Goal: Browse casually: Explore the website without a specific task or goal

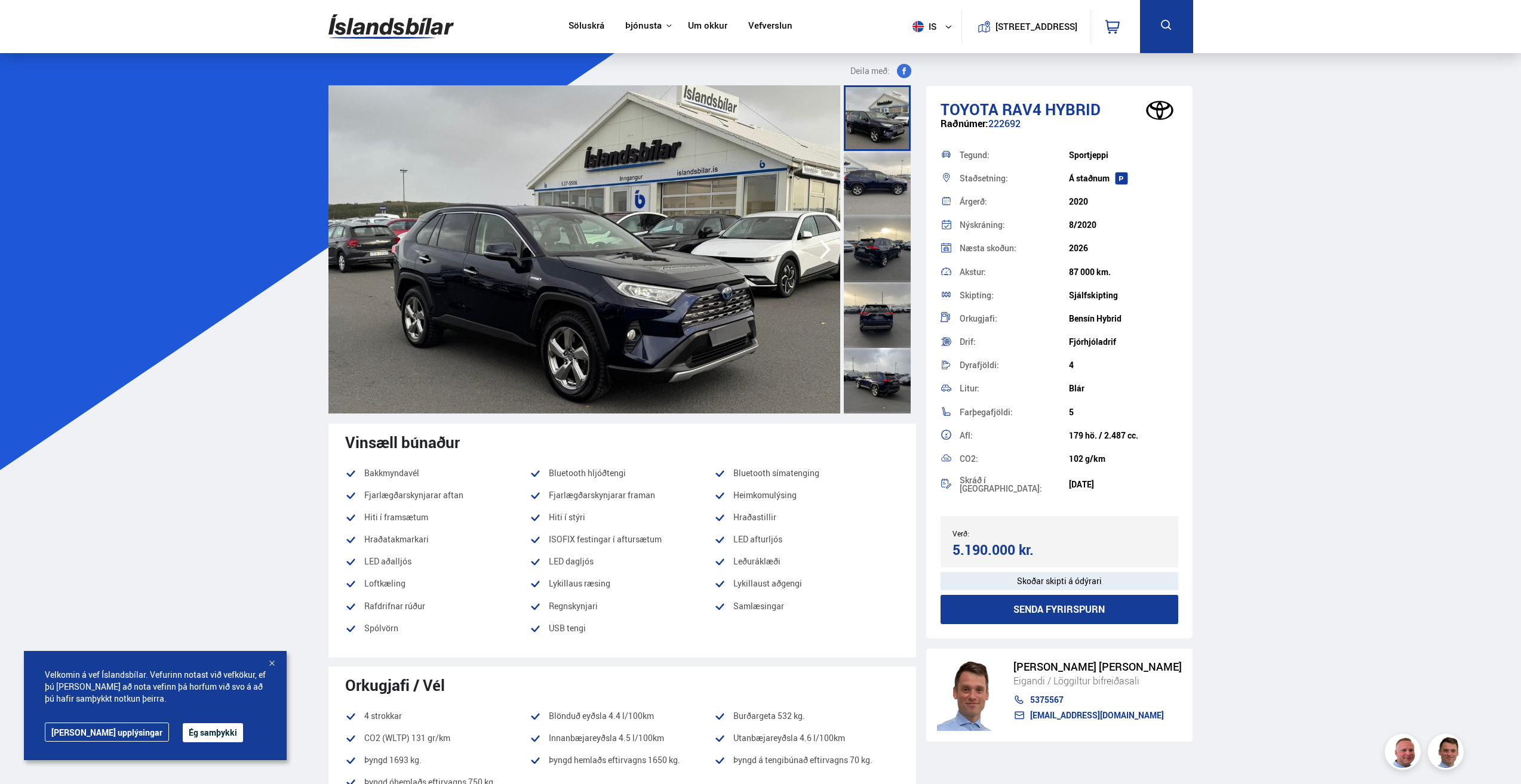
click at [635, 272] on img at bounding box center [585, 250] width 512 height 328
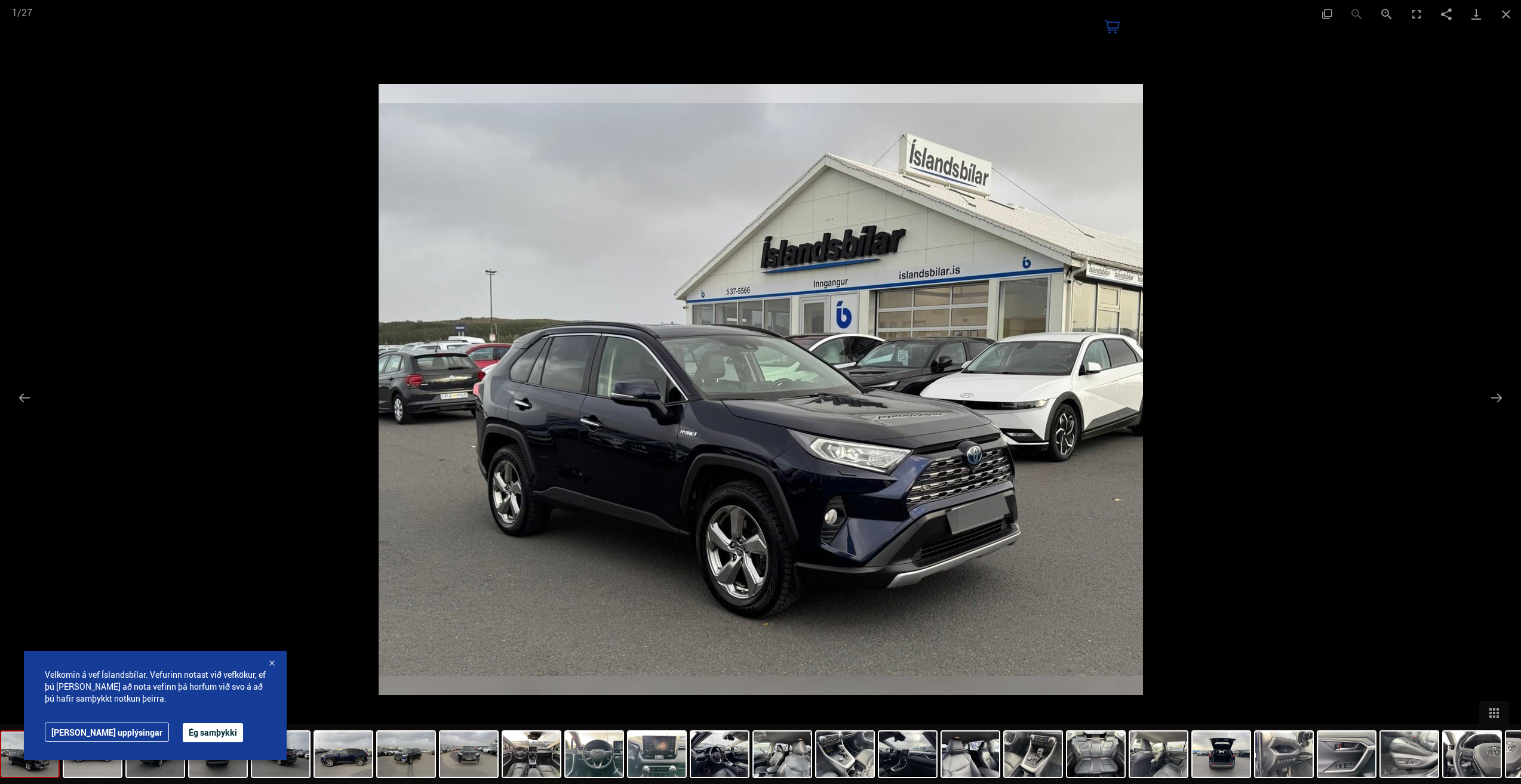
click at [183, 737] on button "Ég samþykki" at bounding box center [213, 733] width 60 height 19
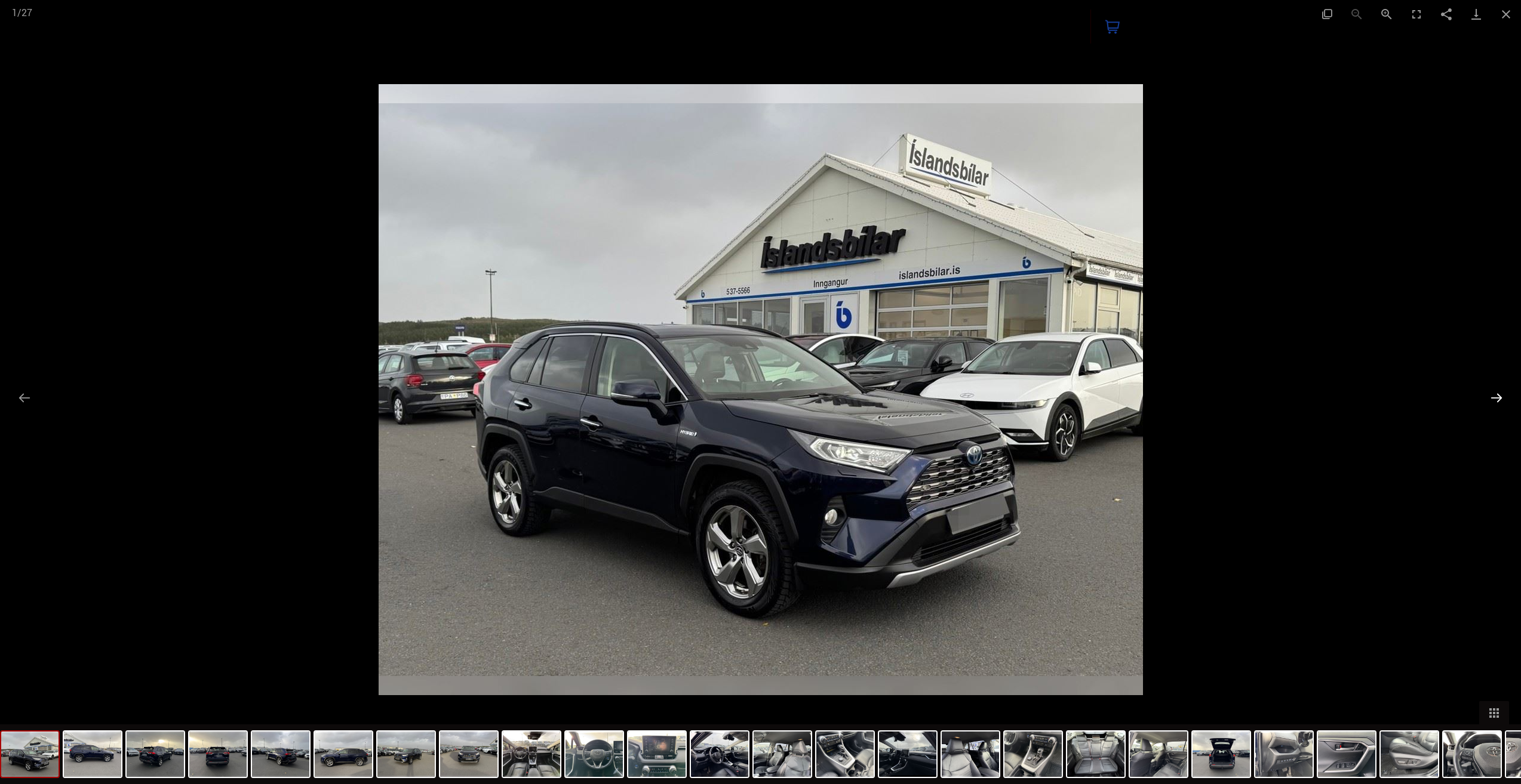
click at [1503, 394] on button "Next slide" at bounding box center [1496, 398] width 25 height 23
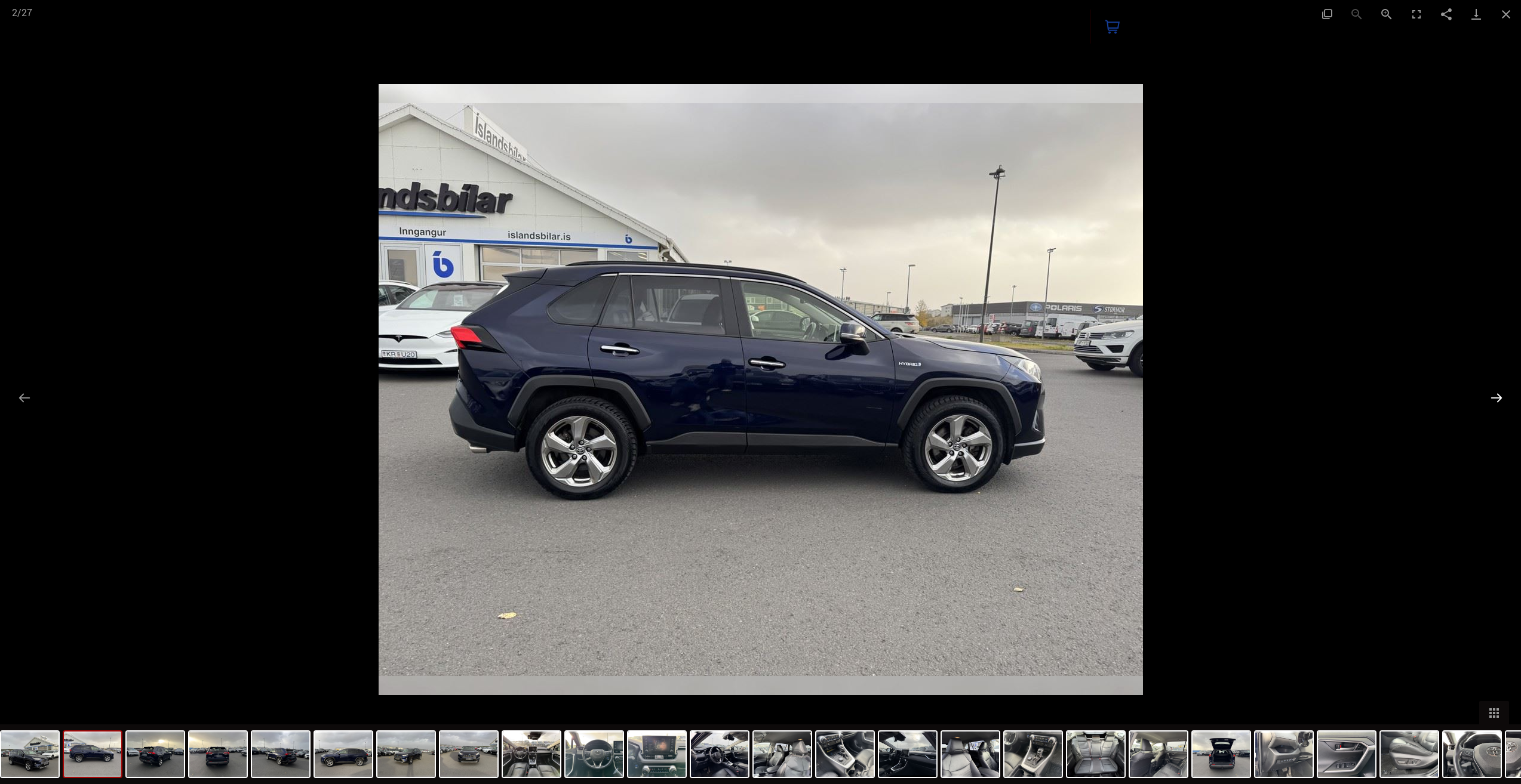
click at [1503, 394] on button "Next slide" at bounding box center [1496, 398] width 25 height 23
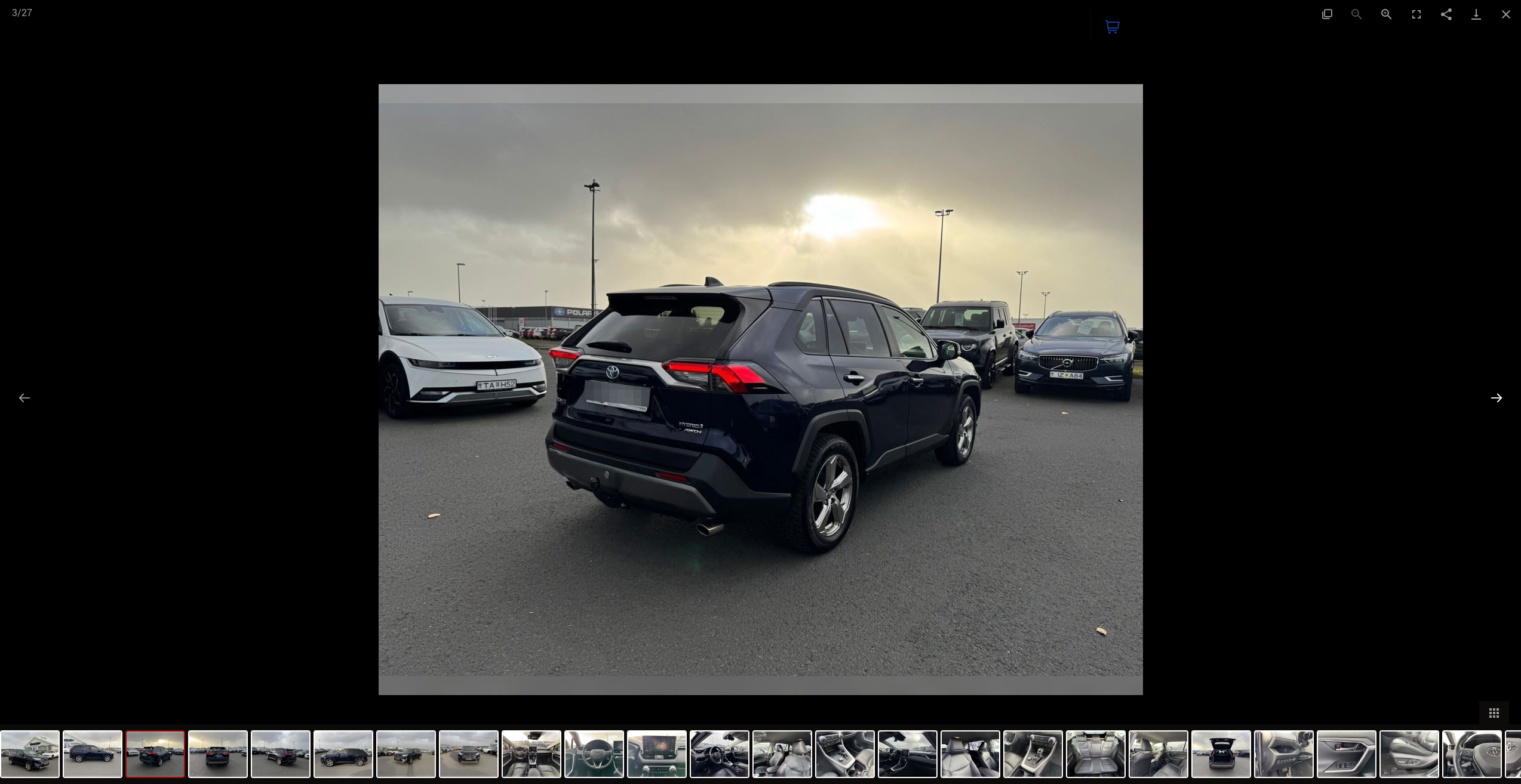
click at [1503, 394] on button "Next slide" at bounding box center [1496, 398] width 25 height 23
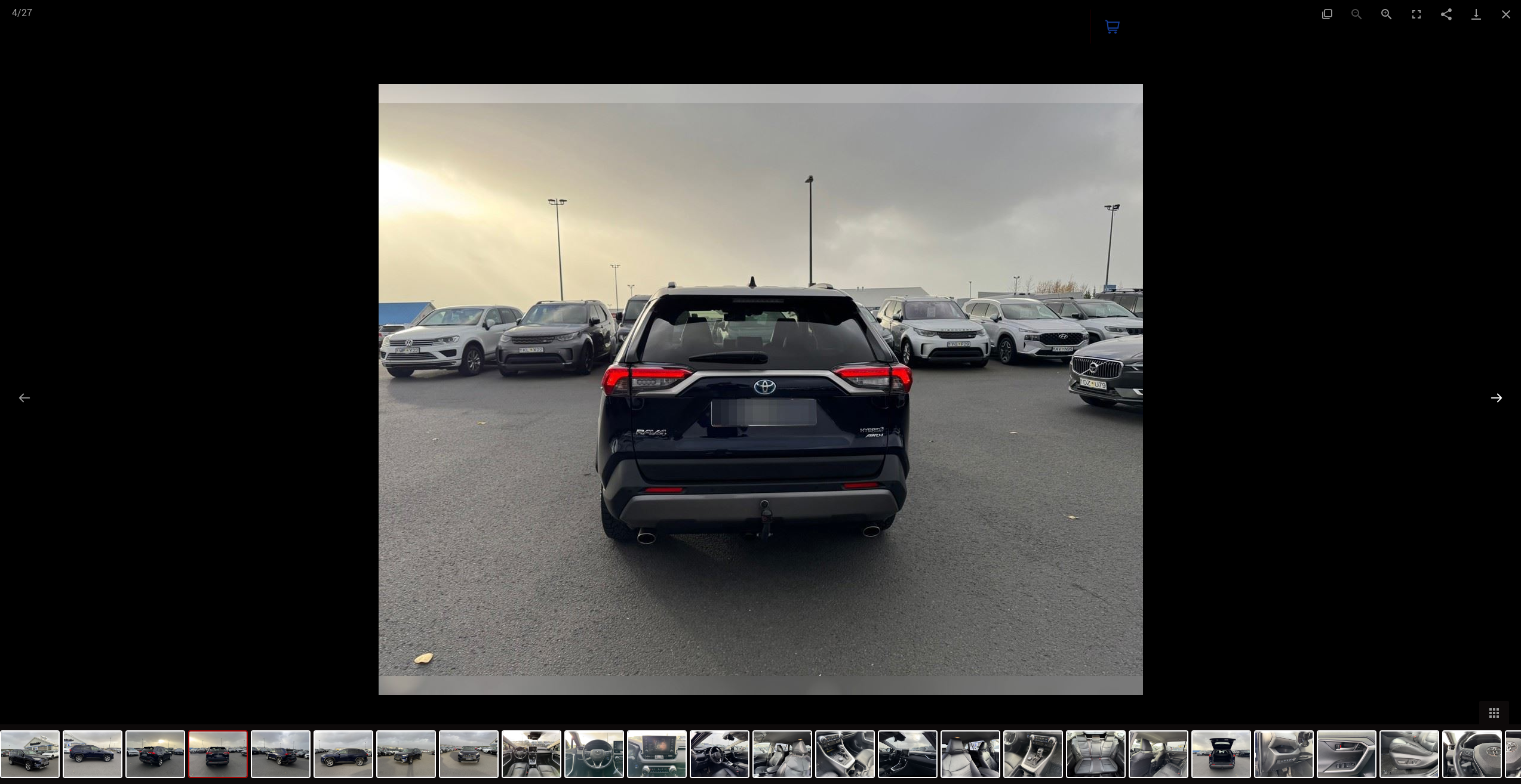
click at [1503, 394] on button "Next slide" at bounding box center [1496, 398] width 25 height 23
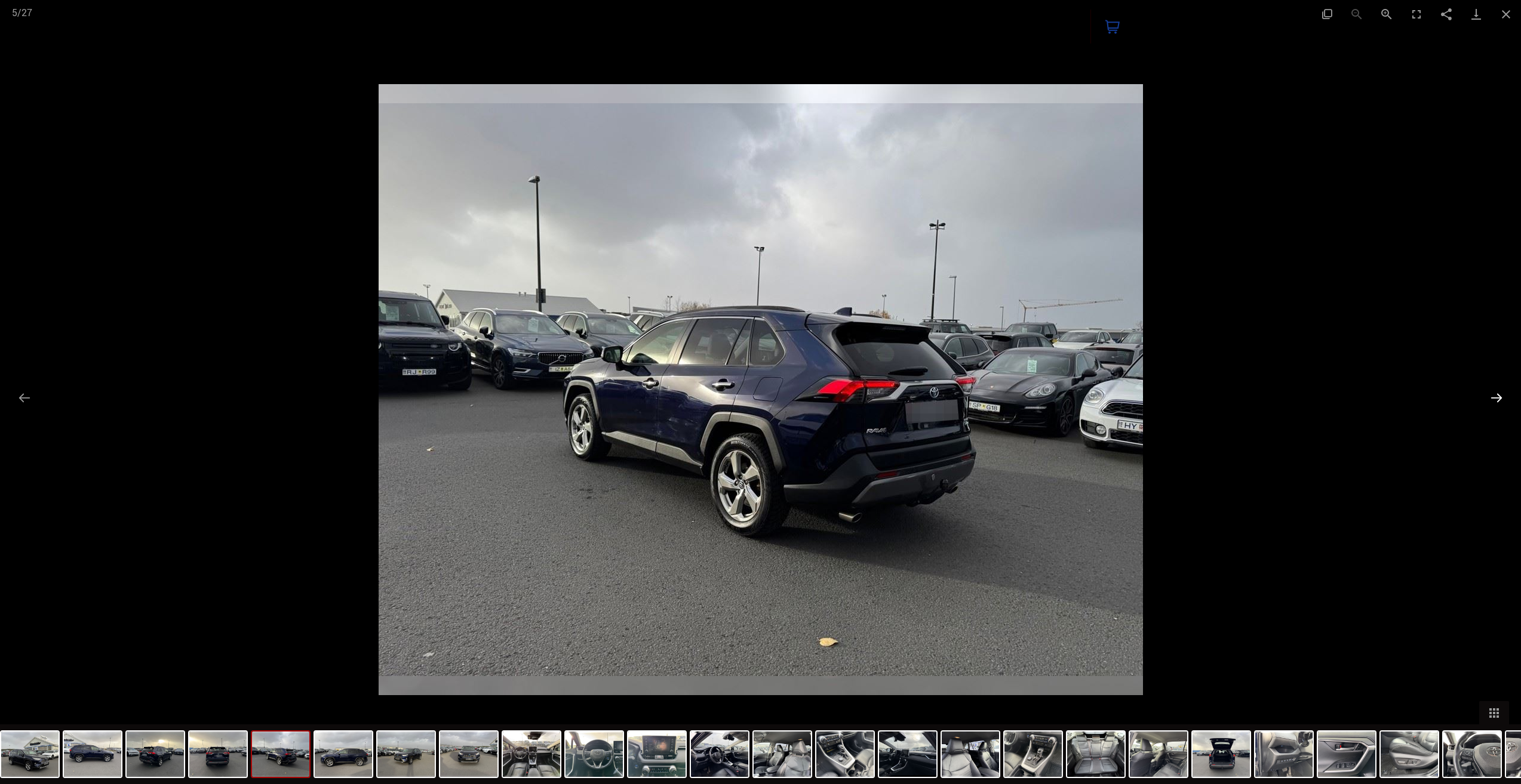
click at [1503, 394] on button "Next slide" at bounding box center [1496, 398] width 25 height 23
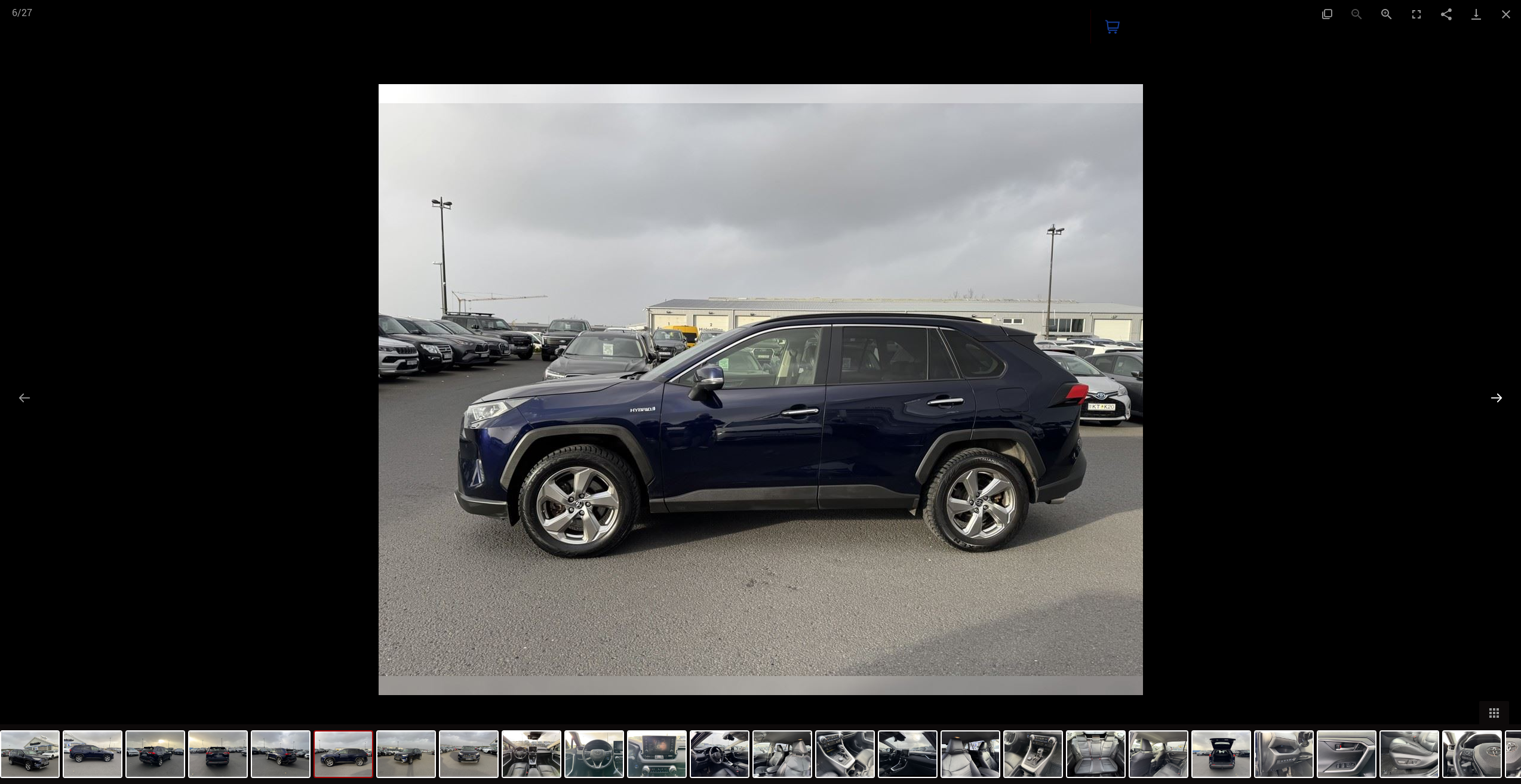
click at [1503, 394] on button "Next slide" at bounding box center [1496, 398] width 25 height 23
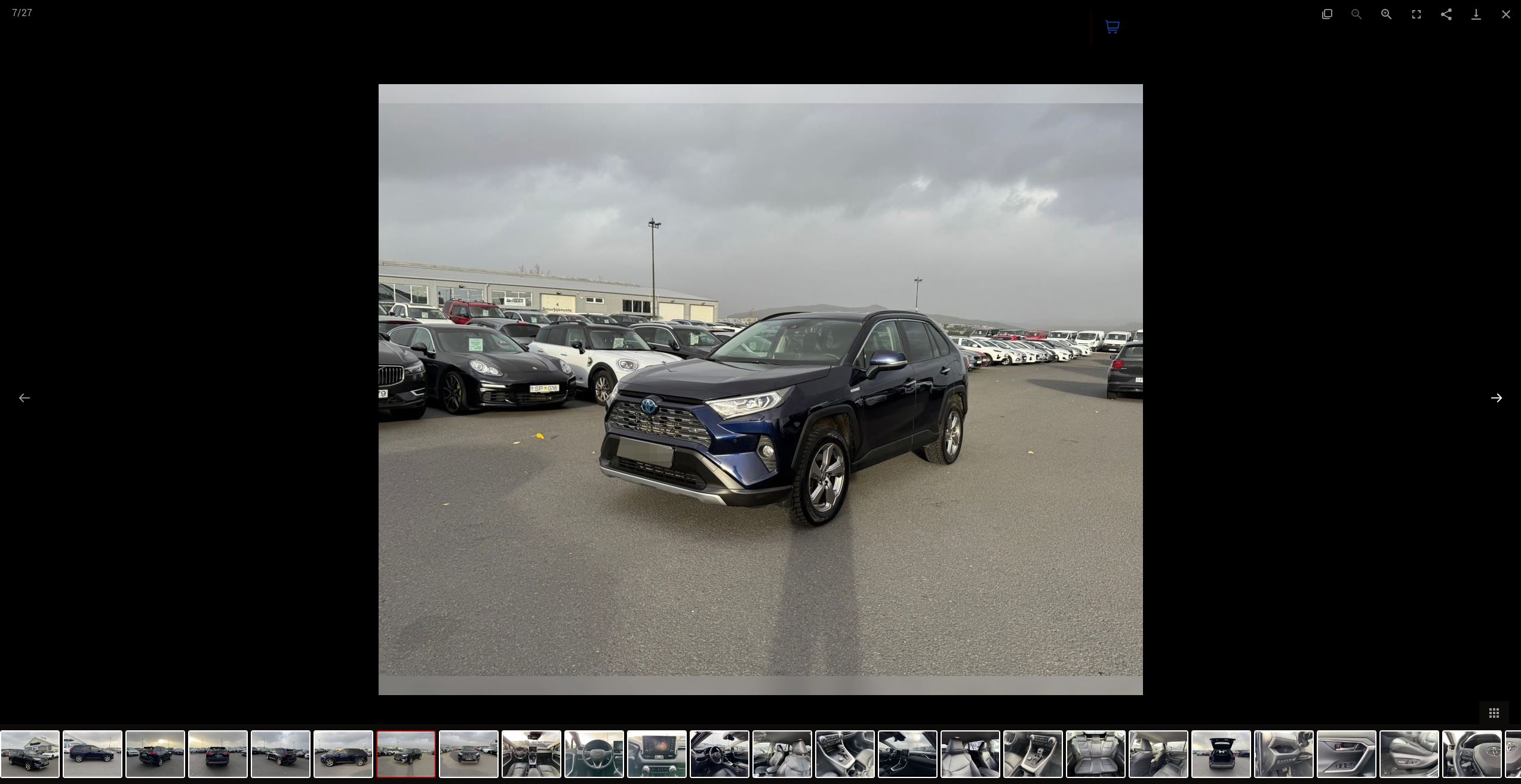
click at [1503, 394] on button "Next slide" at bounding box center [1496, 398] width 25 height 23
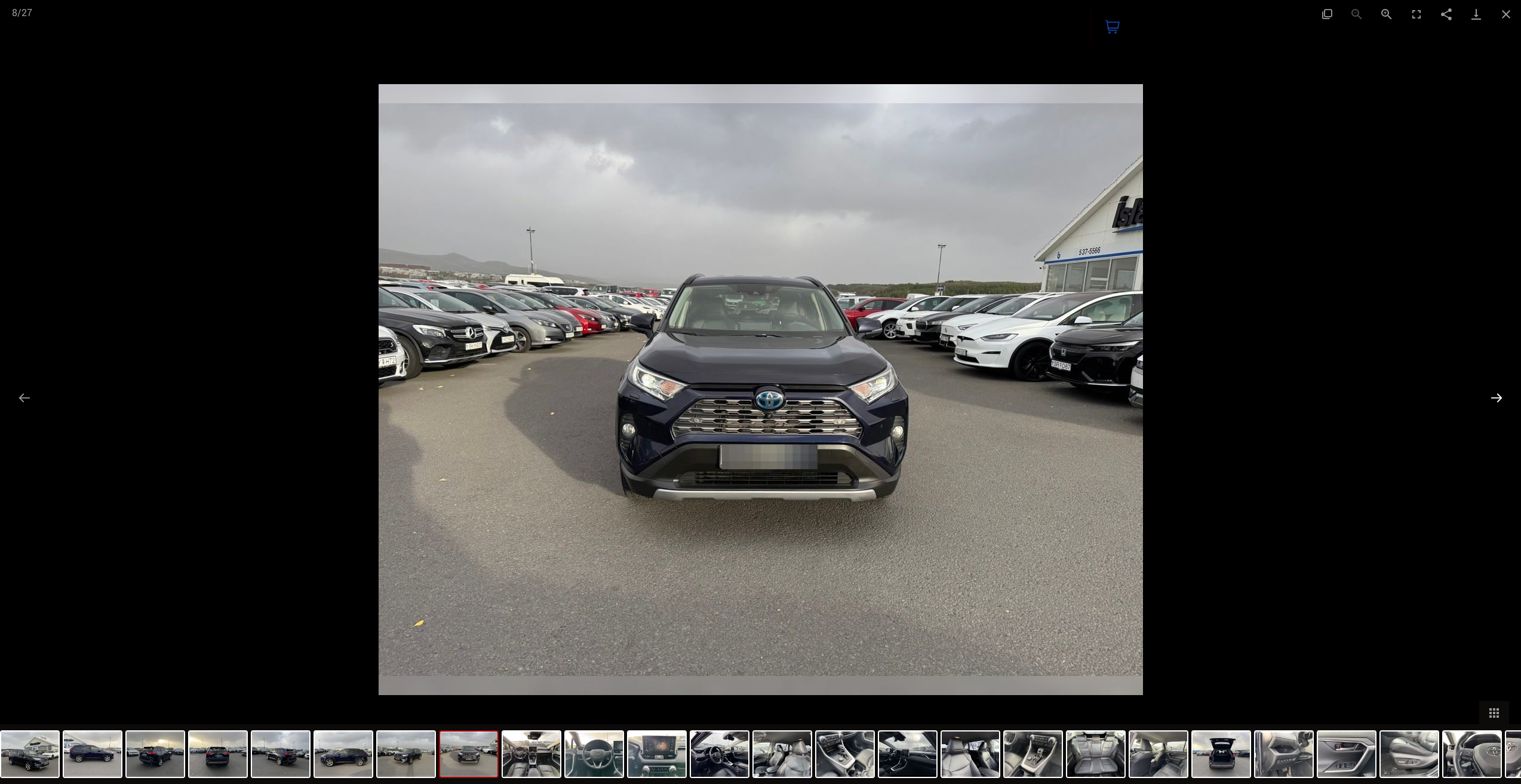
click at [1503, 394] on button "Next slide" at bounding box center [1496, 398] width 25 height 23
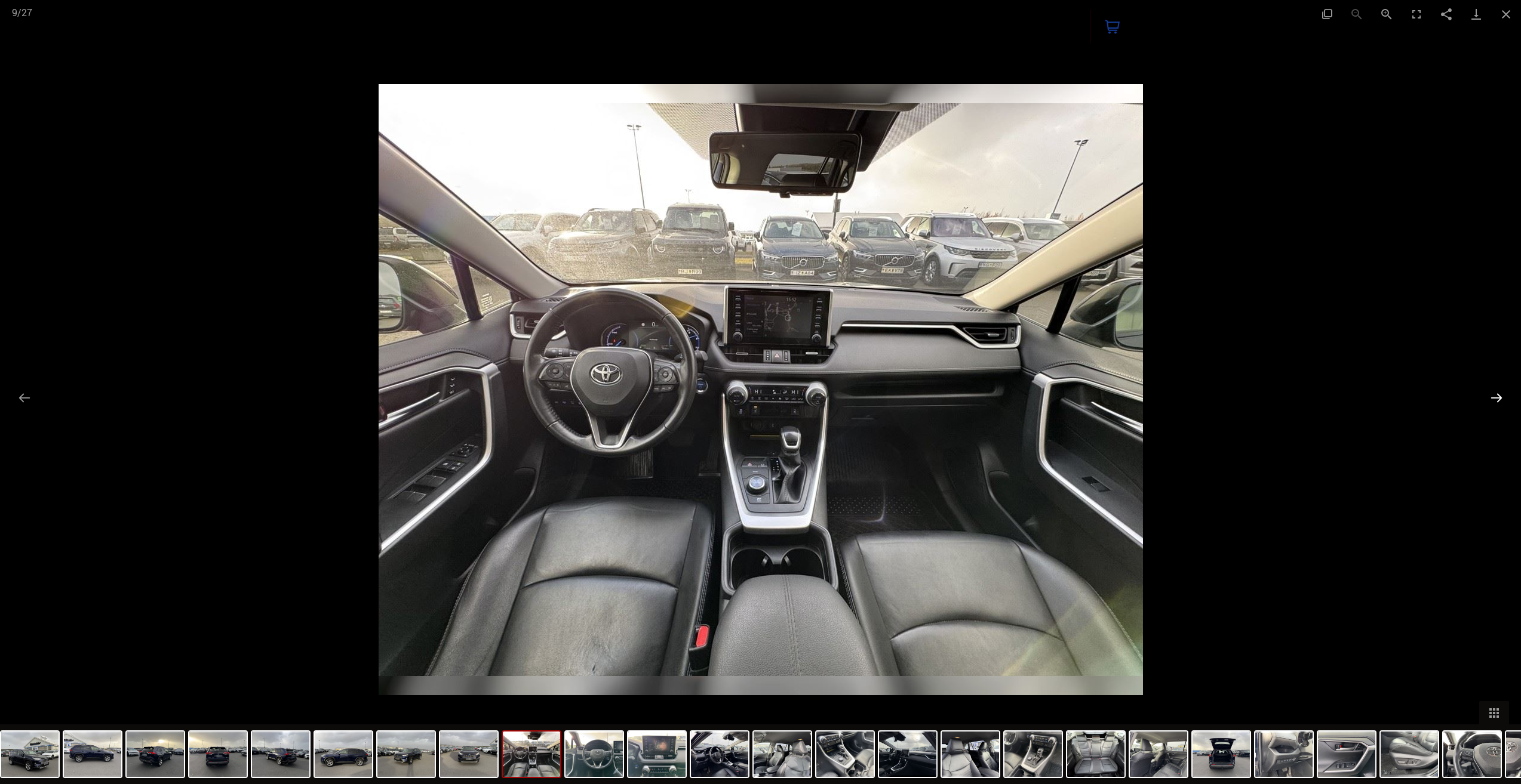
click at [1503, 394] on button "Next slide" at bounding box center [1496, 398] width 25 height 23
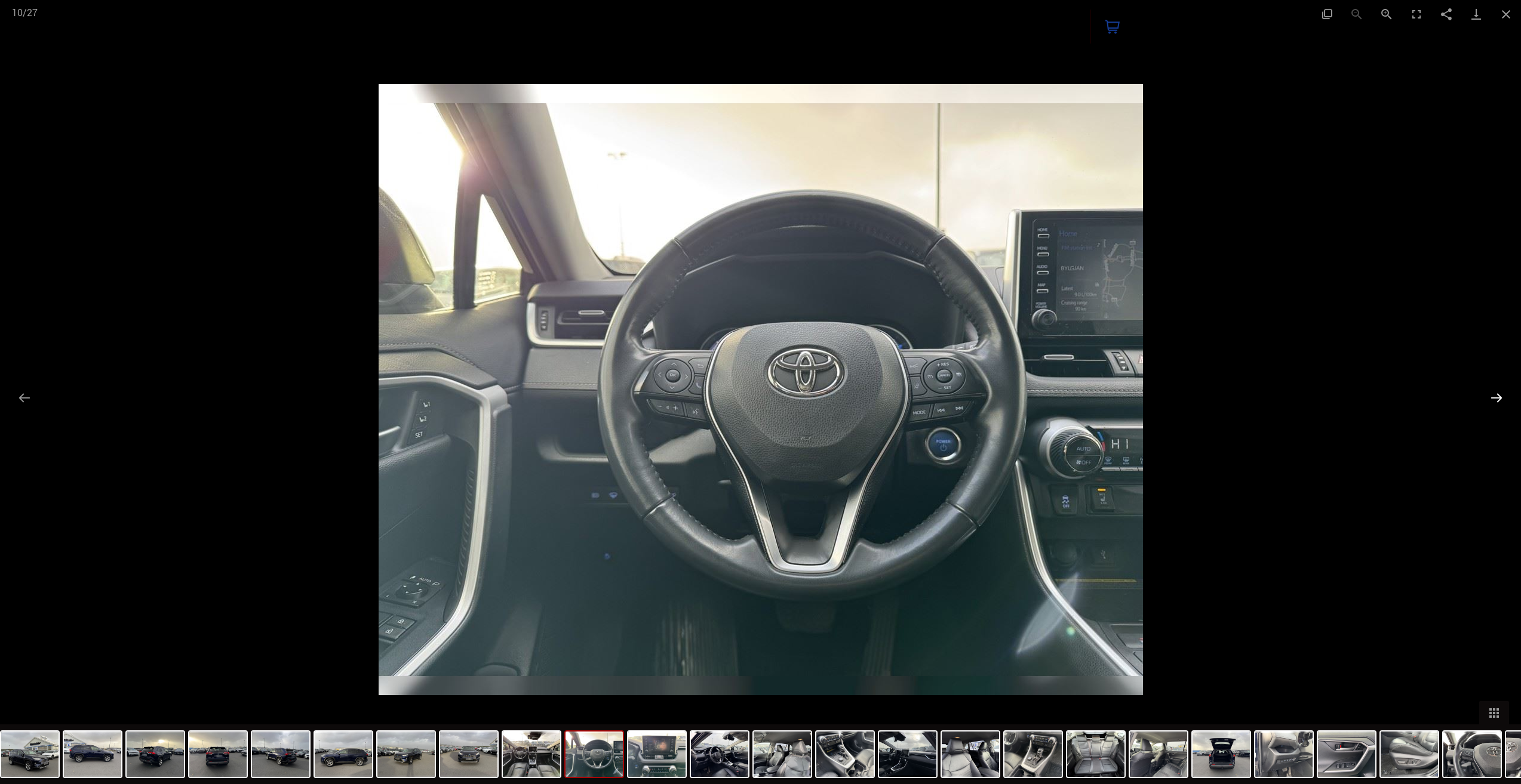
click at [1503, 394] on button "Next slide" at bounding box center [1496, 398] width 25 height 23
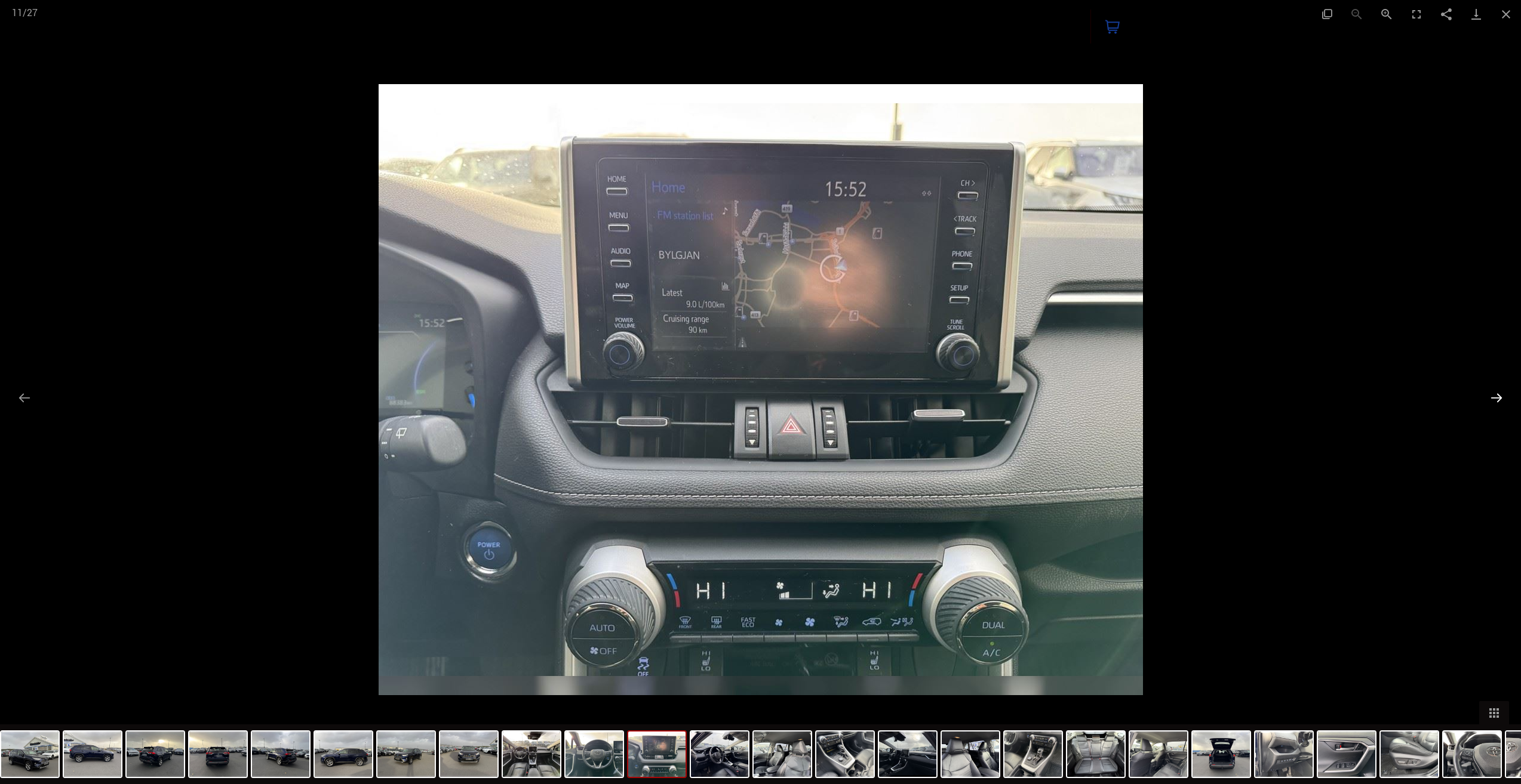
click at [1503, 394] on button "Next slide" at bounding box center [1496, 398] width 25 height 23
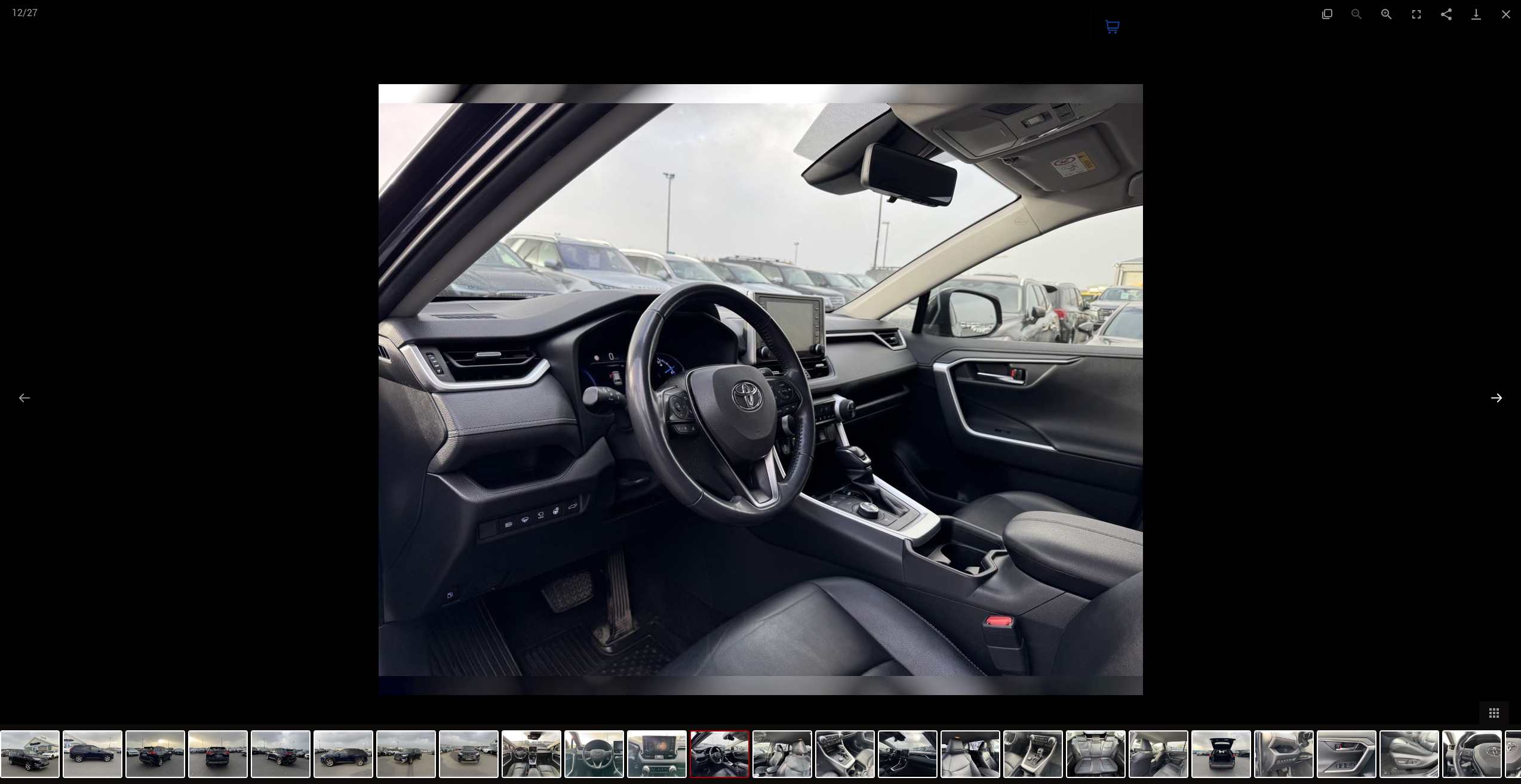
click at [1499, 392] on button "Next slide" at bounding box center [1496, 398] width 25 height 23
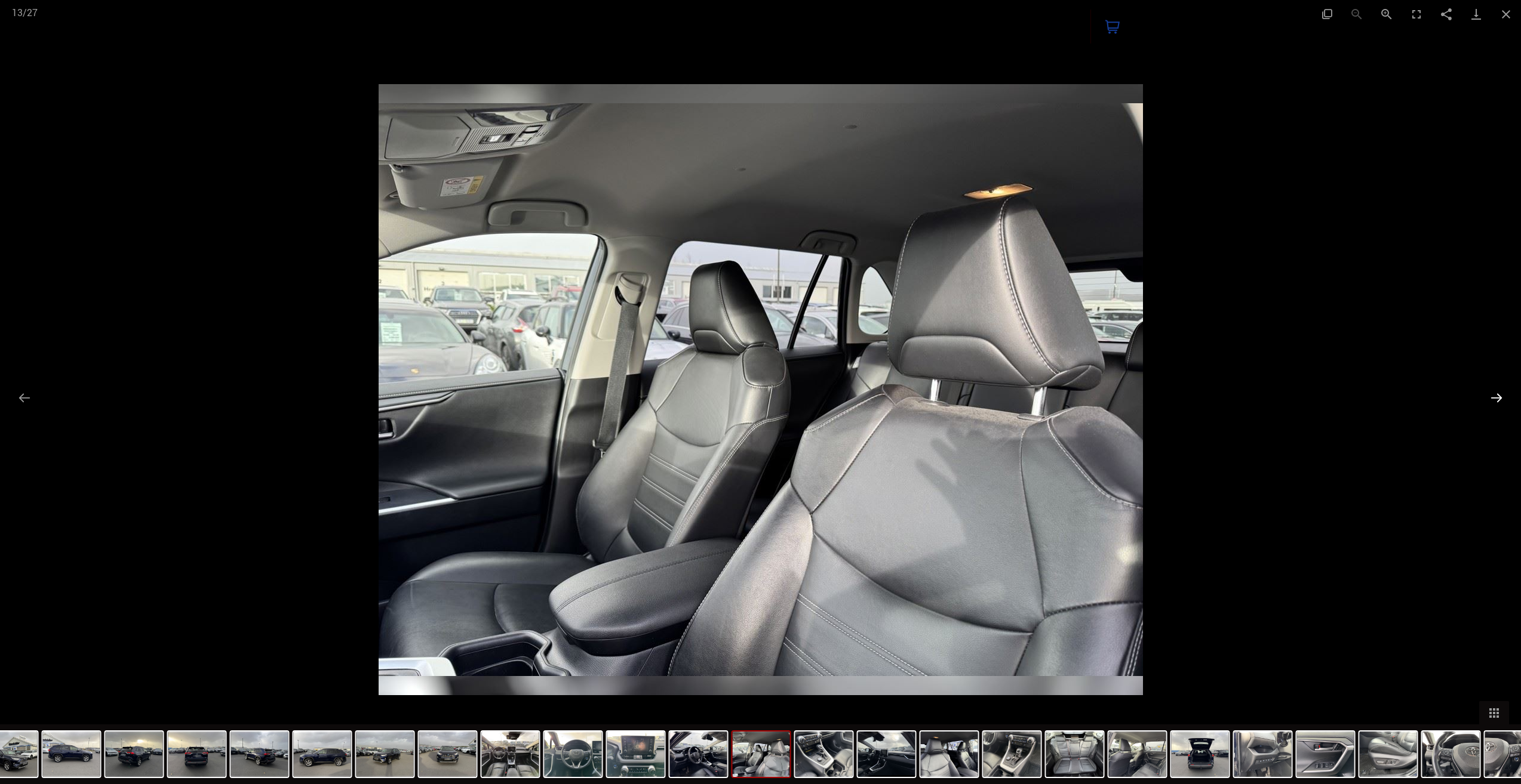
click at [1496, 389] on button "Next slide" at bounding box center [1496, 398] width 25 height 23
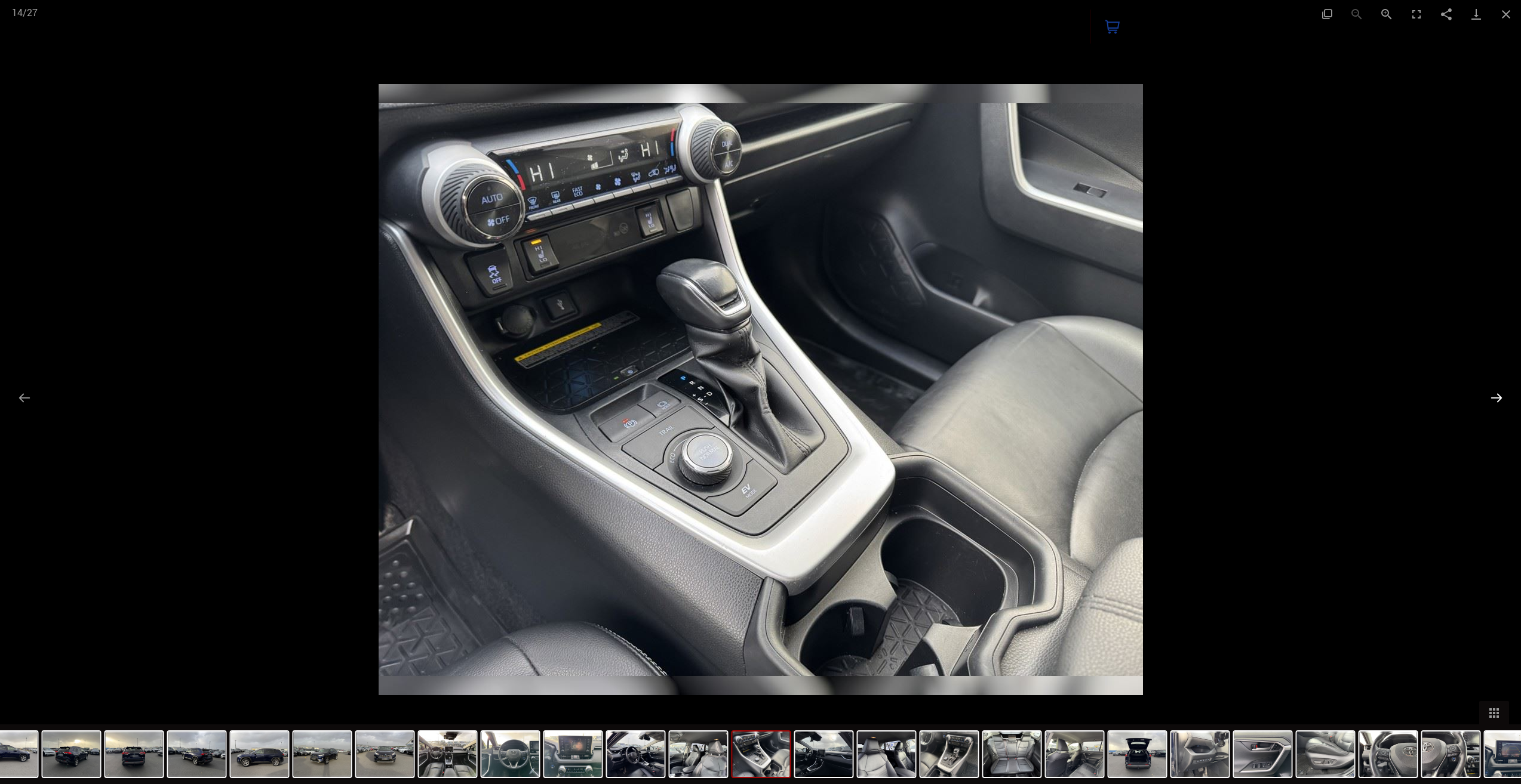
click at [1499, 397] on button "Next slide" at bounding box center [1496, 398] width 25 height 23
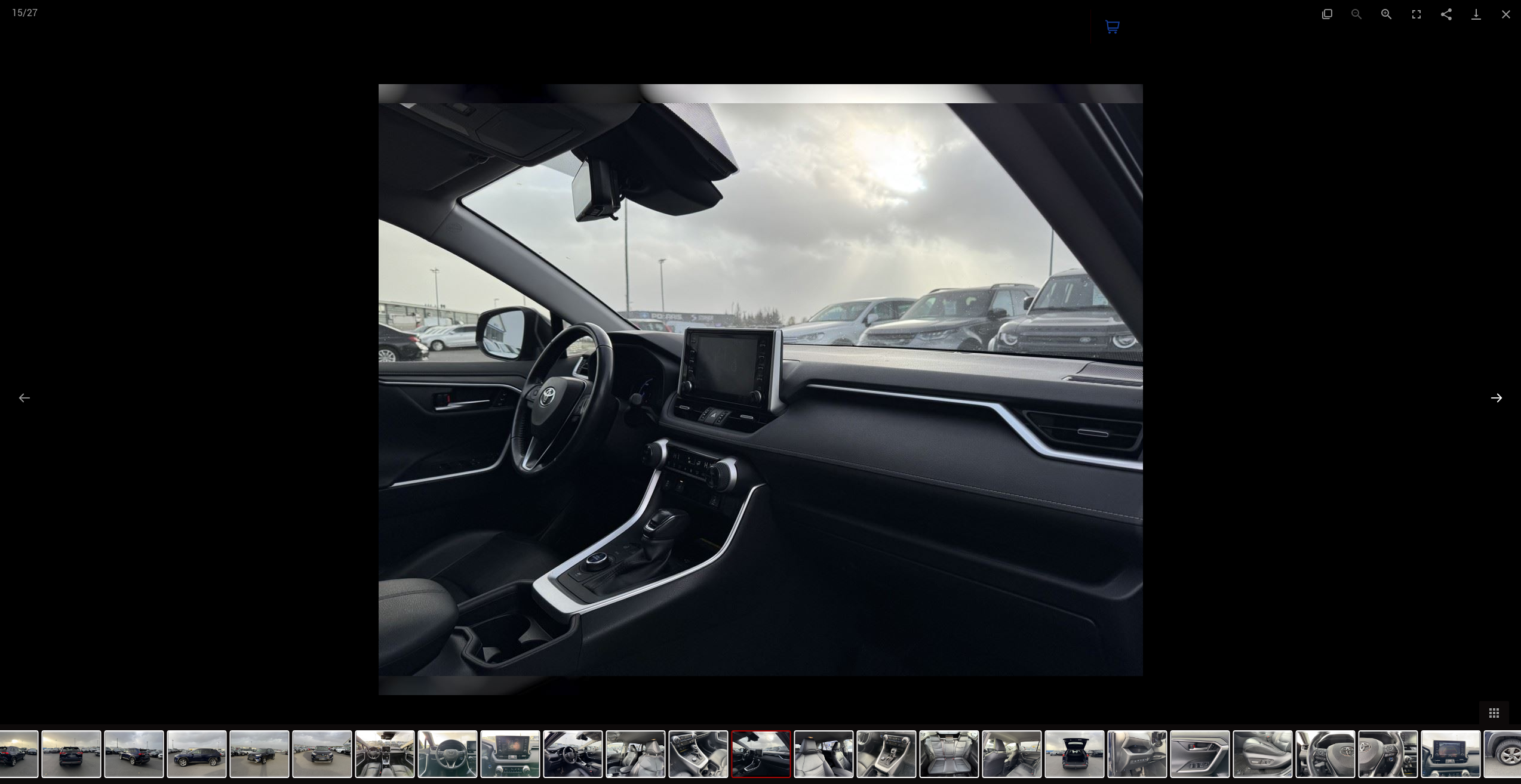
click at [1496, 397] on button "Next slide" at bounding box center [1496, 398] width 25 height 23
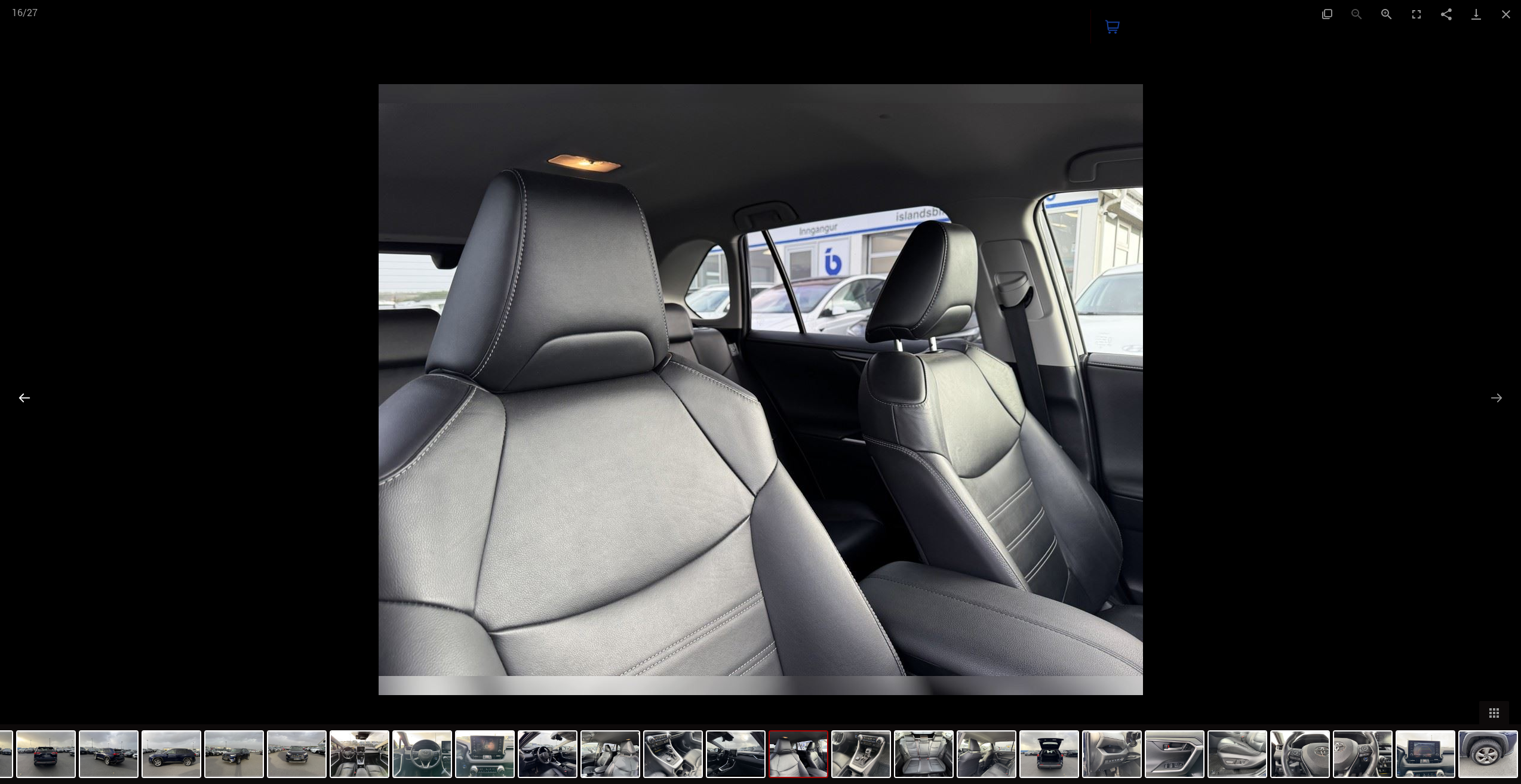
click at [21, 393] on button "Previous slide" at bounding box center [24, 398] width 25 height 23
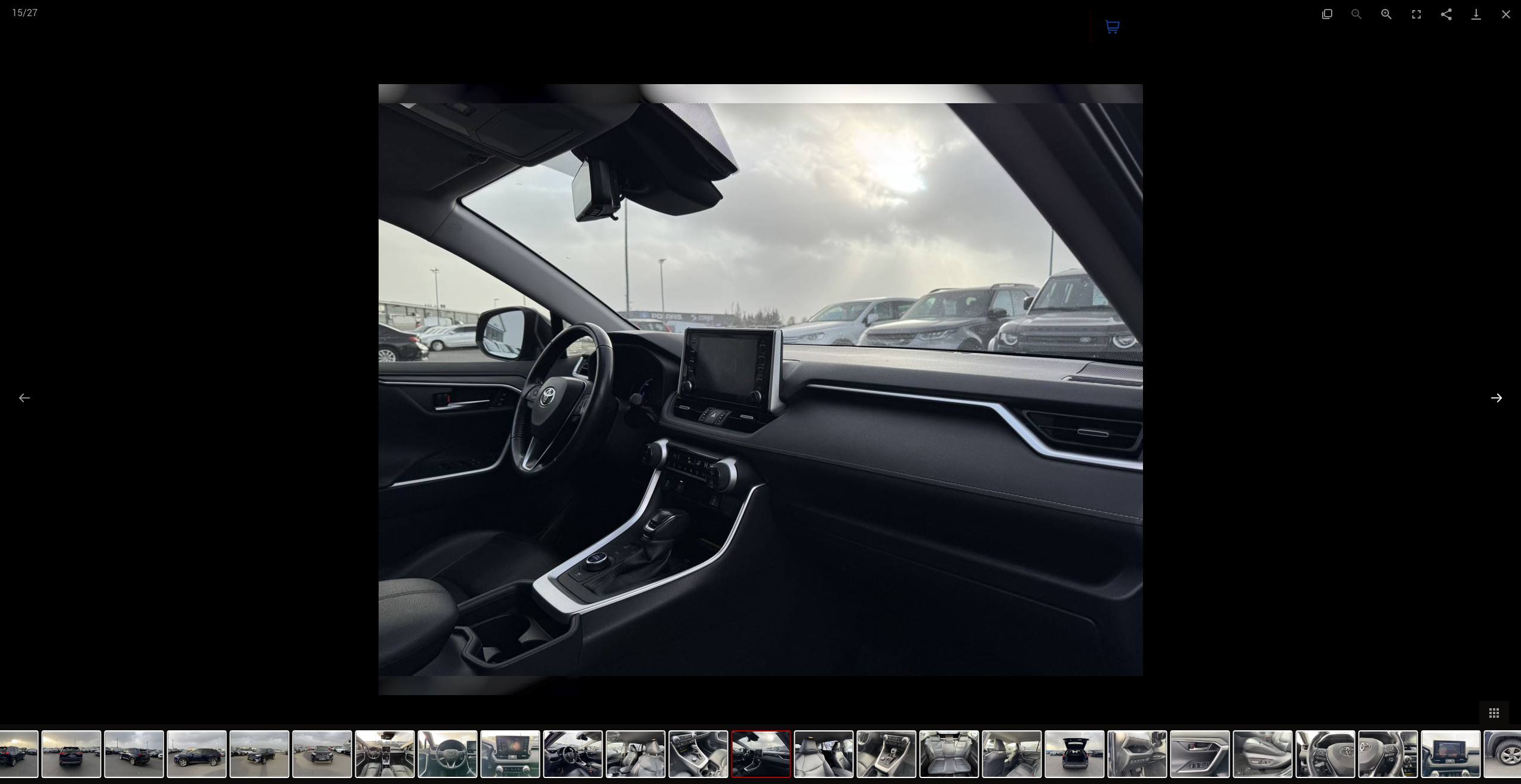
click at [1498, 396] on button "Next slide" at bounding box center [1496, 398] width 25 height 23
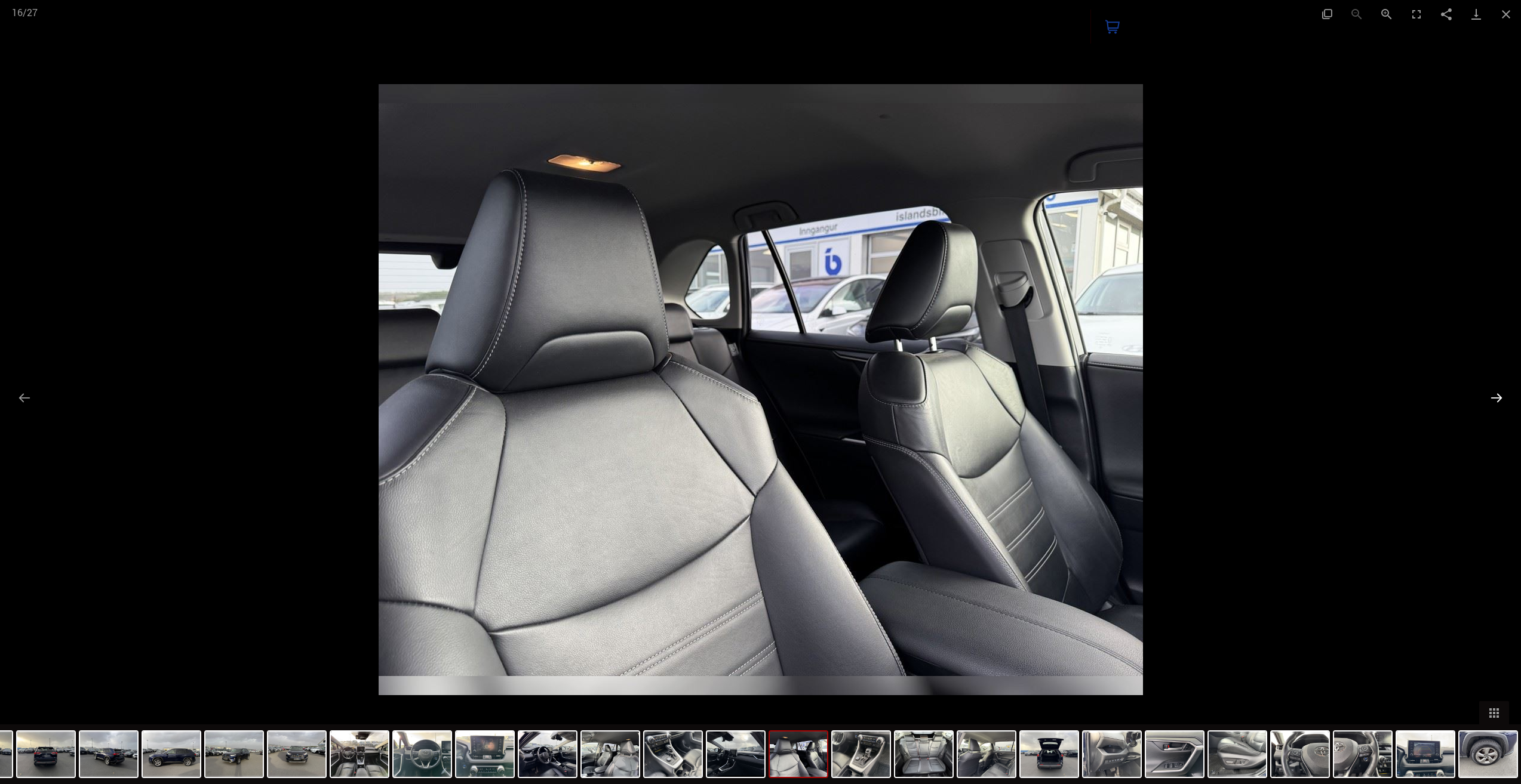
click at [1498, 396] on button "Next slide" at bounding box center [1496, 398] width 25 height 23
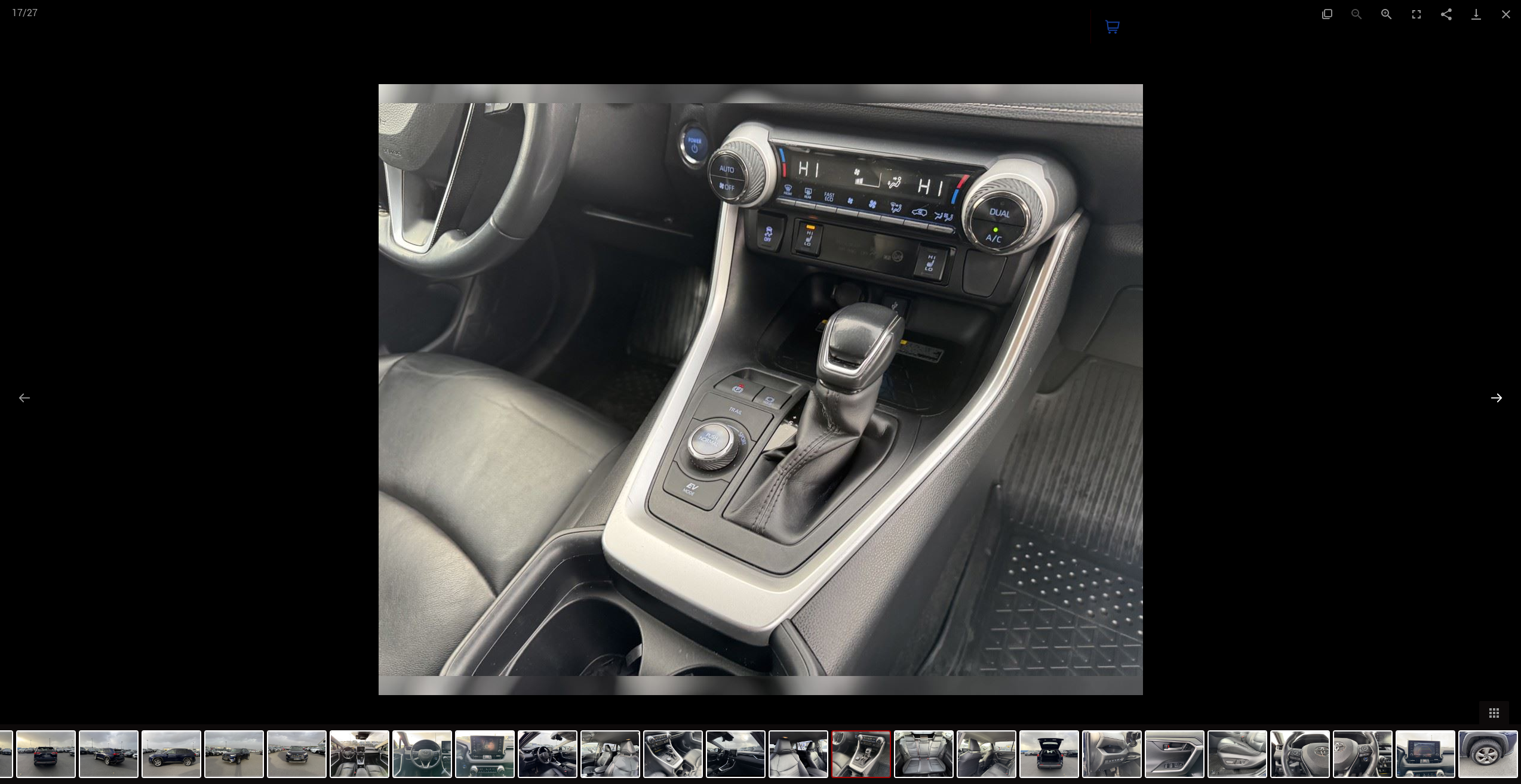
click at [1497, 395] on button "Next slide" at bounding box center [1496, 398] width 25 height 23
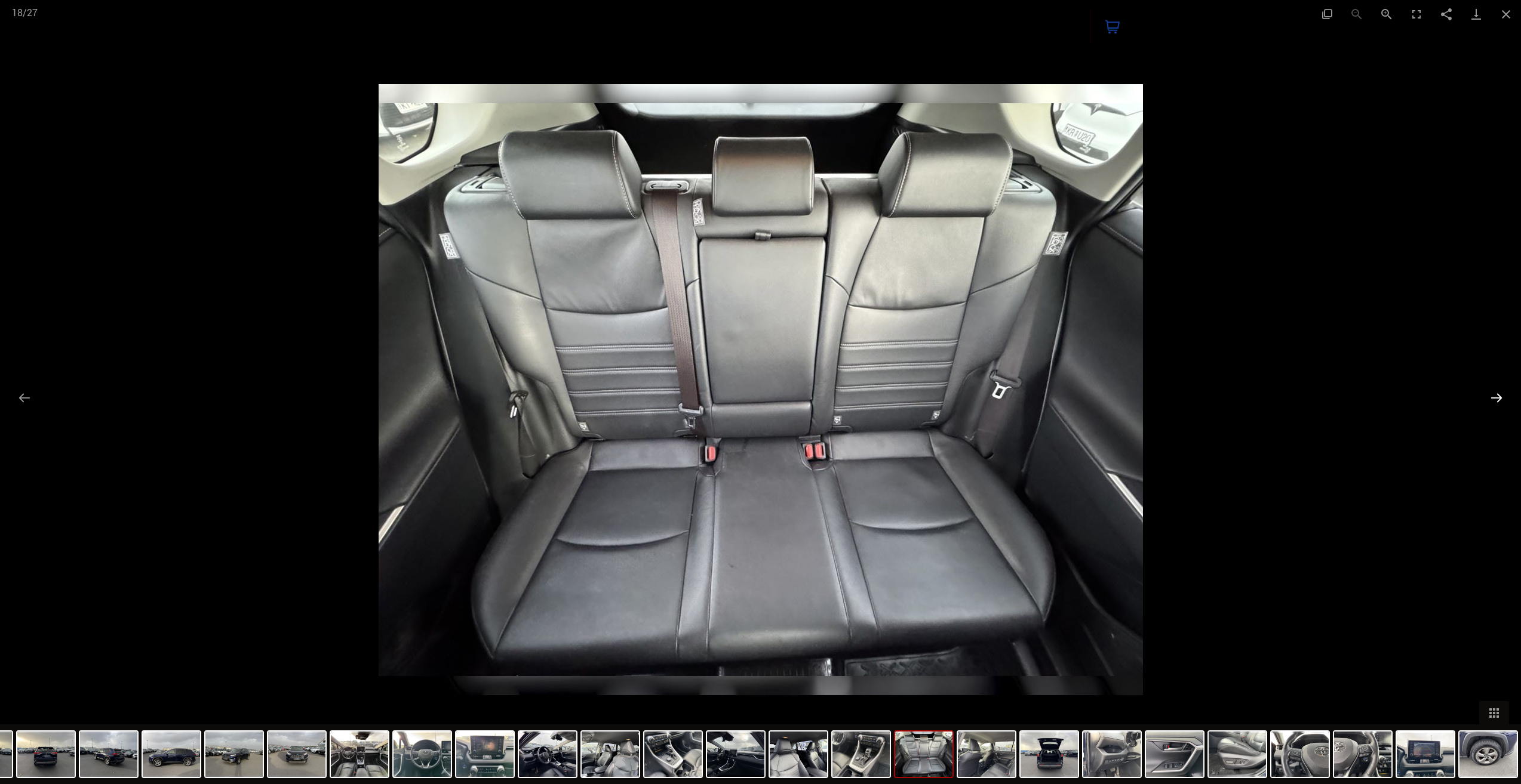
click at [1499, 394] on button "Next slide" at bounding box center [1496, 398] width 25 height 23
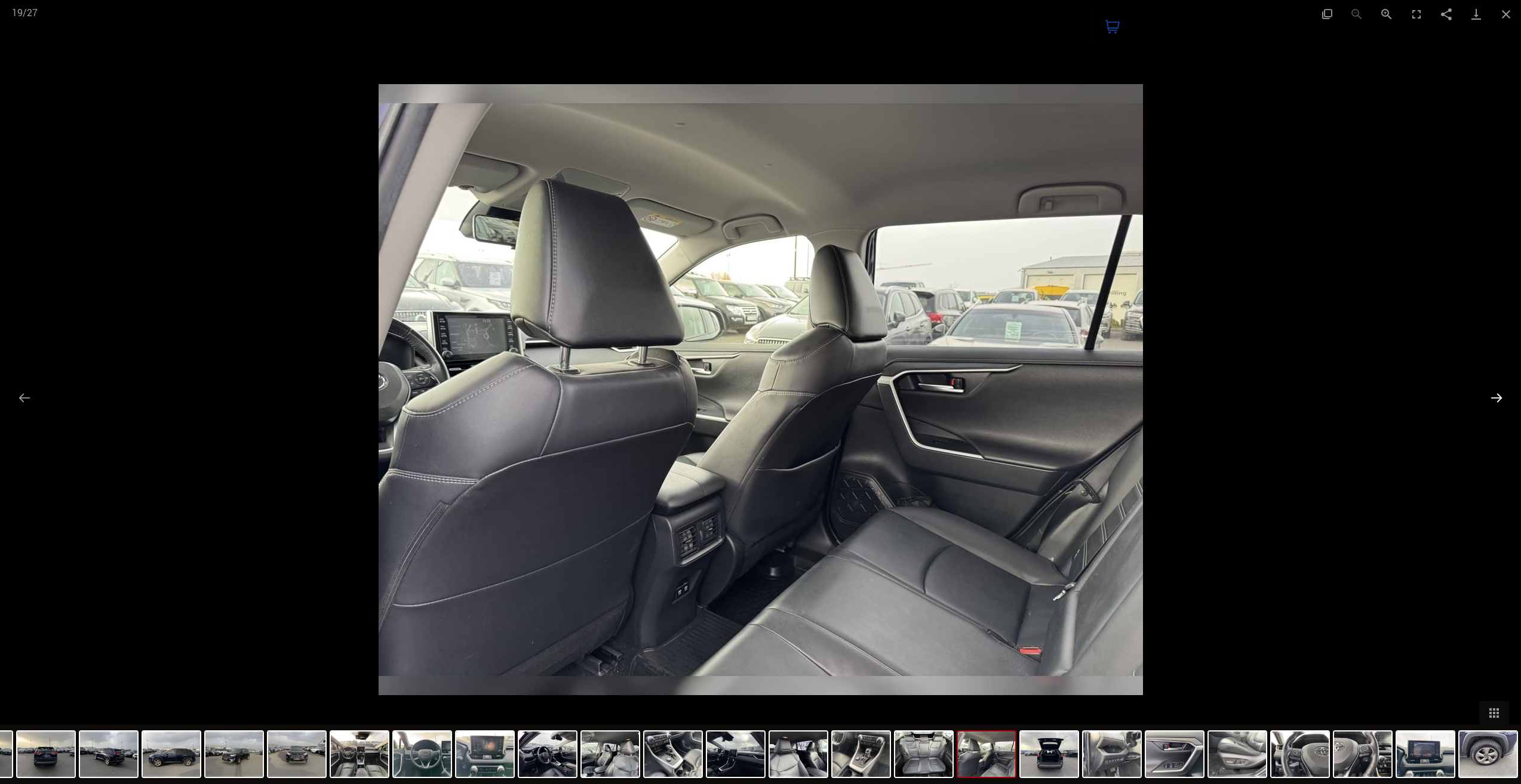
click at [1499, 394] on button "Next slide" at bounding box center [1496, 398] width 25 height 23
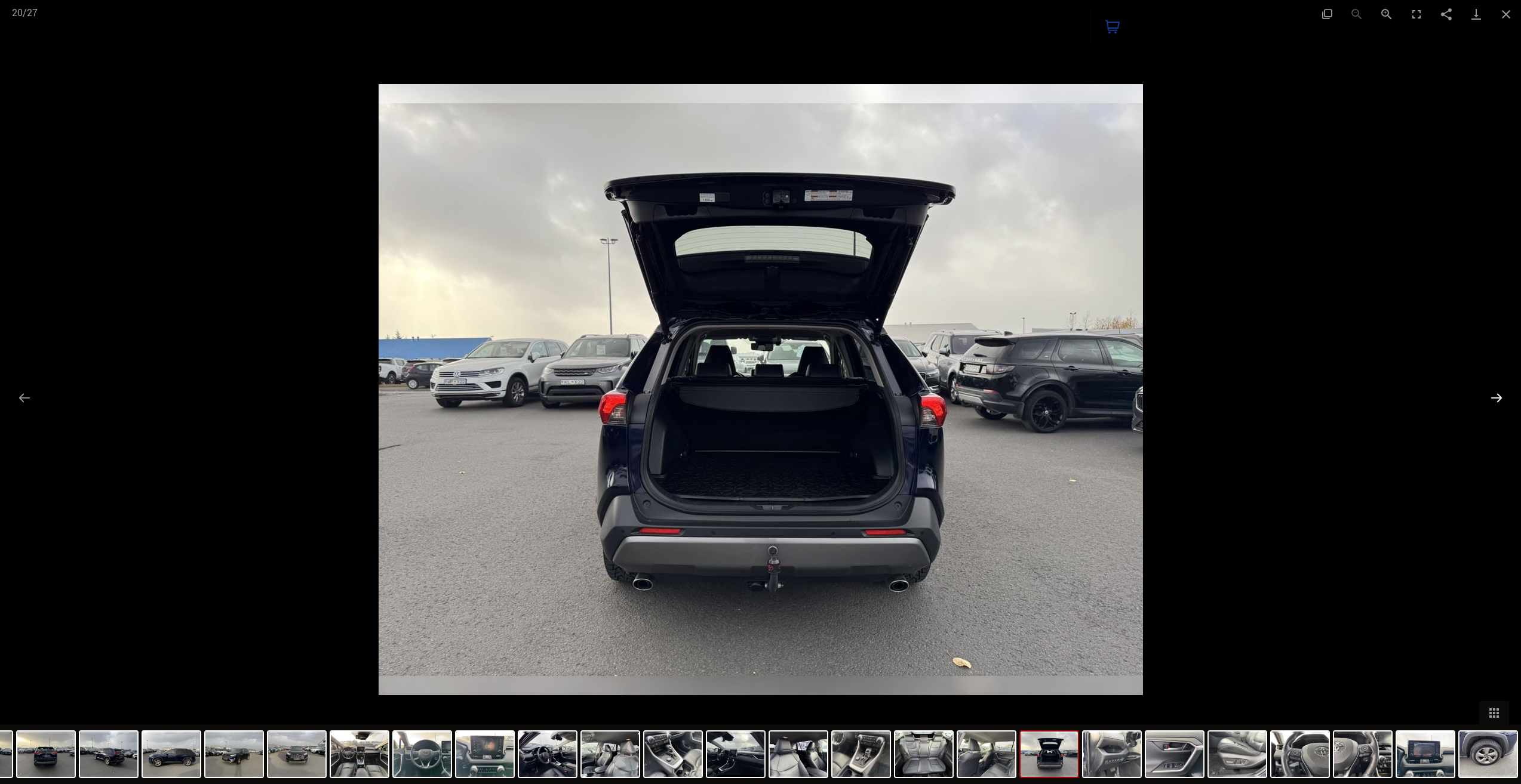
click at [1499, 394] on button "Next slide" at bounding box center [1496, 398] width 25 height 23
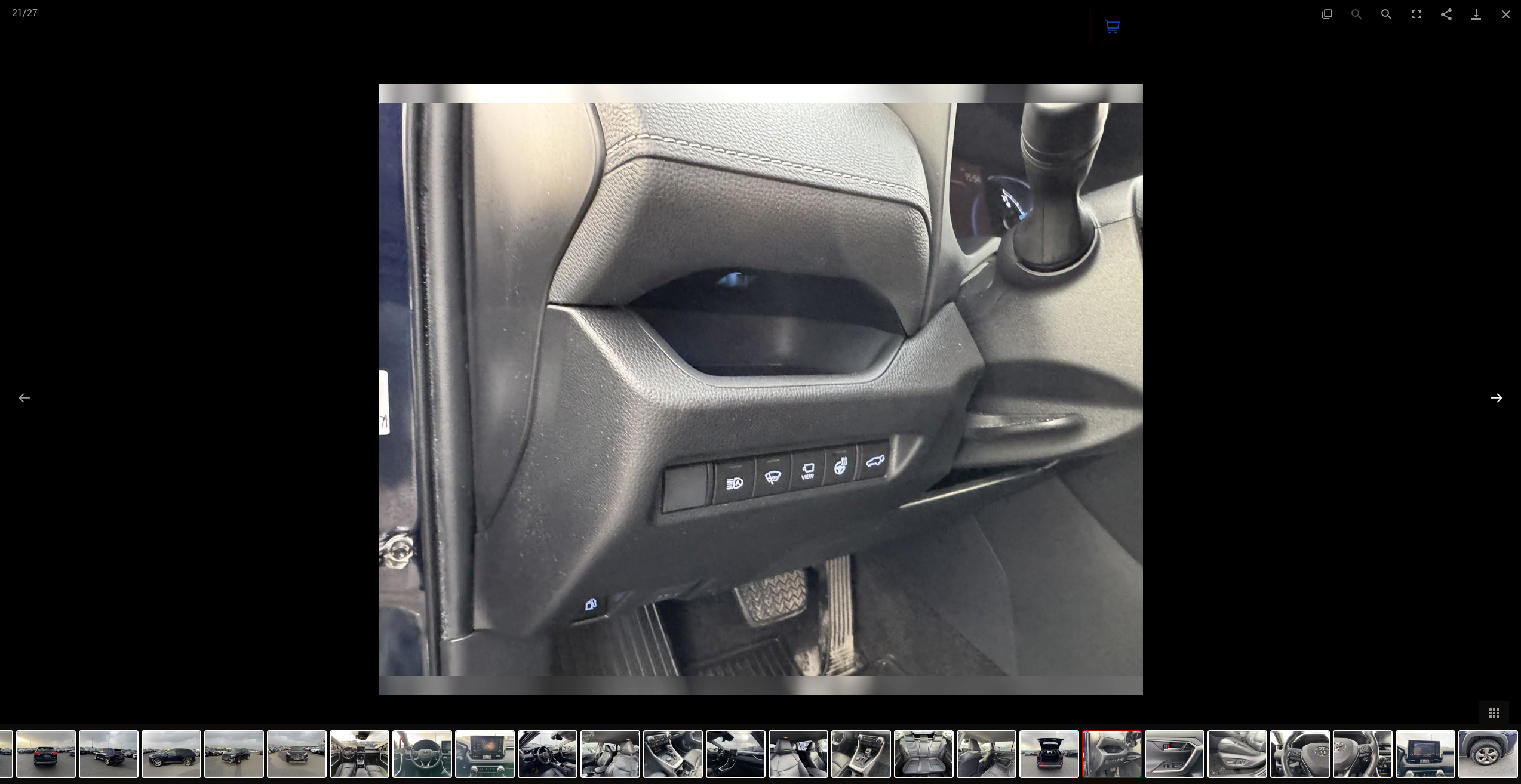
click at [1503, 394] on button "Next slide" at bounding box center [1496, 398] width 25 height 23
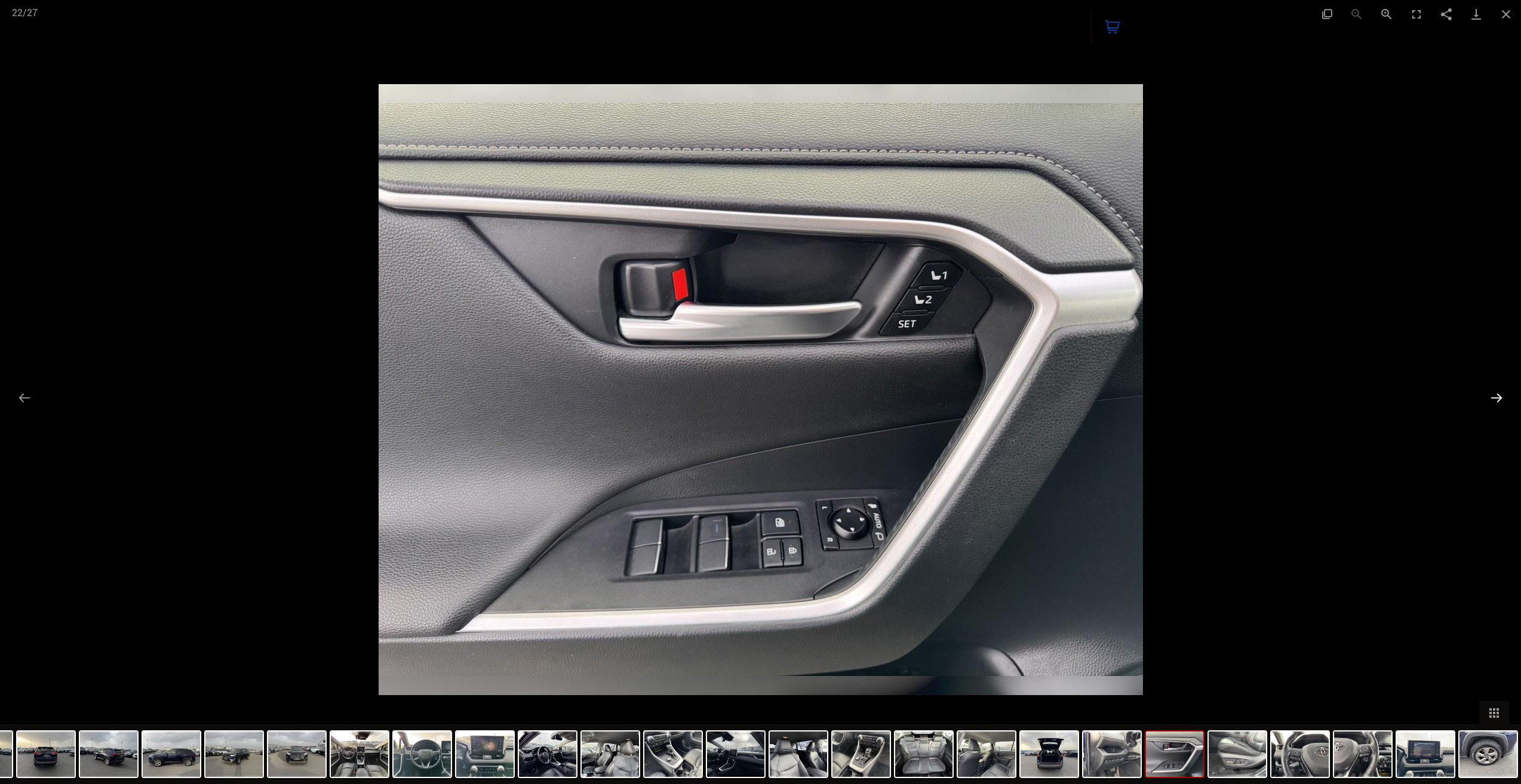
click at [1503, 395] on button "Next slide" at bounding box center [1496, 398] width 25 height 23
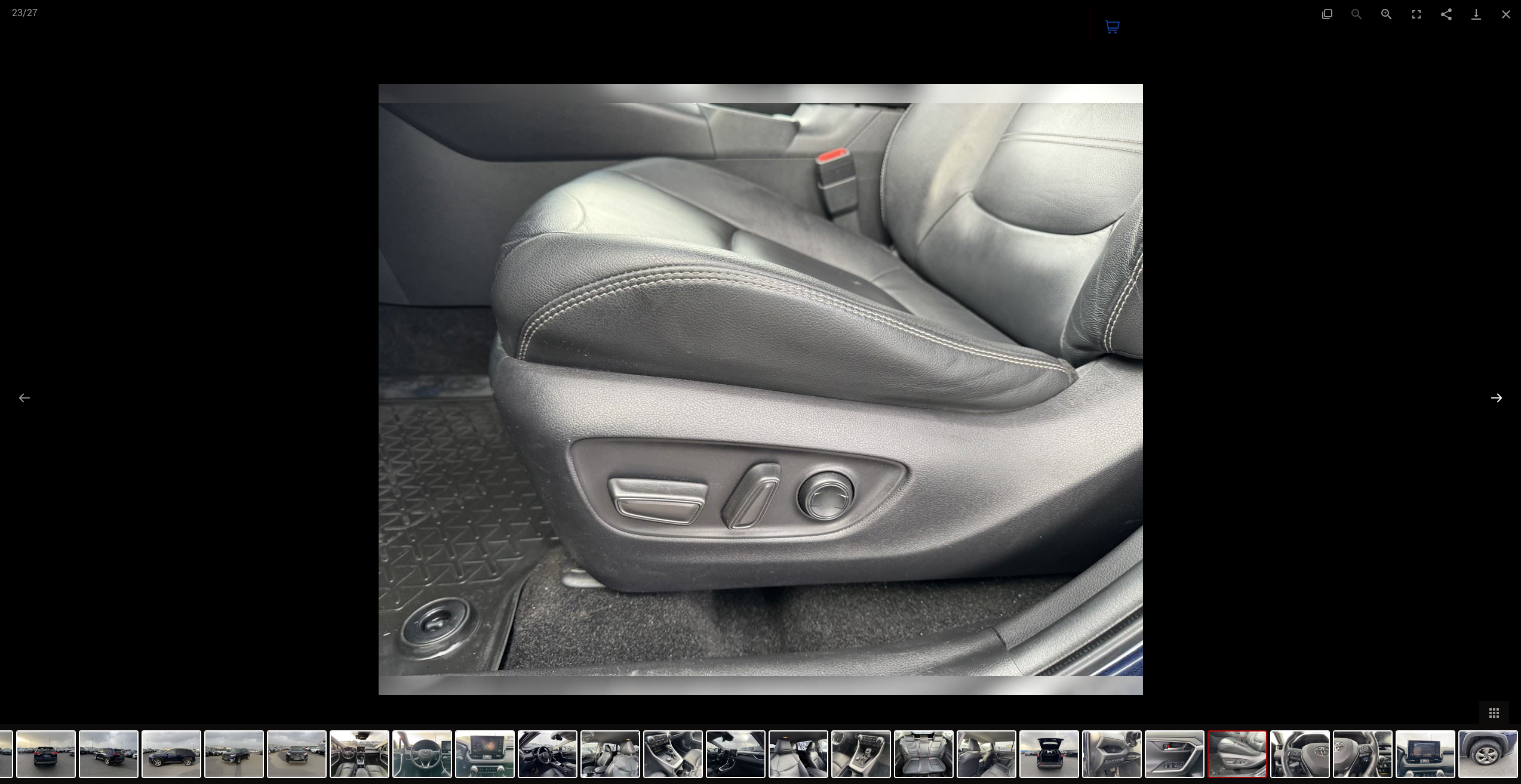
click at [1503, 393] on button "Next slide" at bounding box center [1496, 398] width 25 height 23
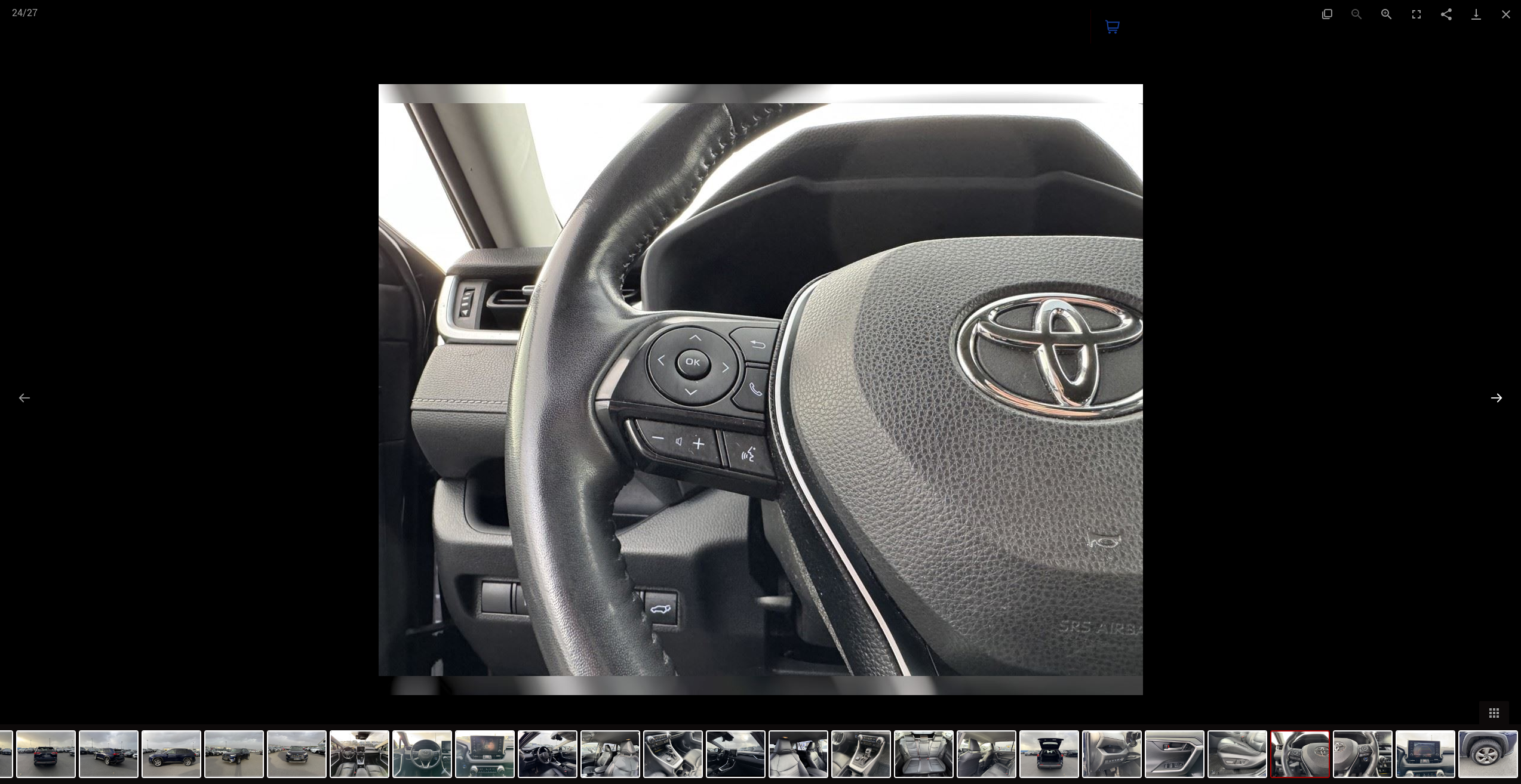
click at [1503, 393] on button "Next slide" at bounding box center [1496, 398] width 25 height 23
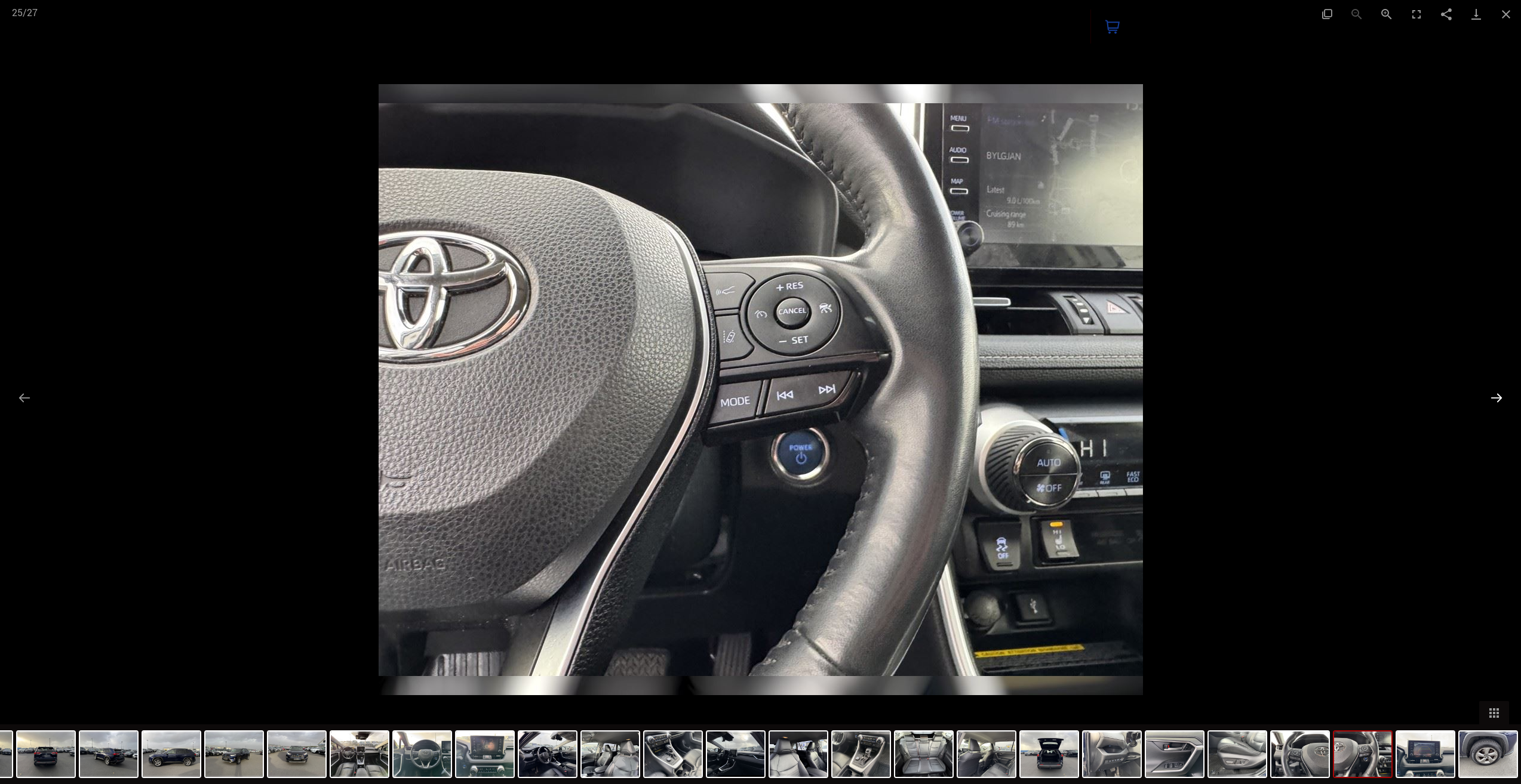
click at [1493, 396] on button "Next slide" at bounding box center [1496, 398] width 25 height 23
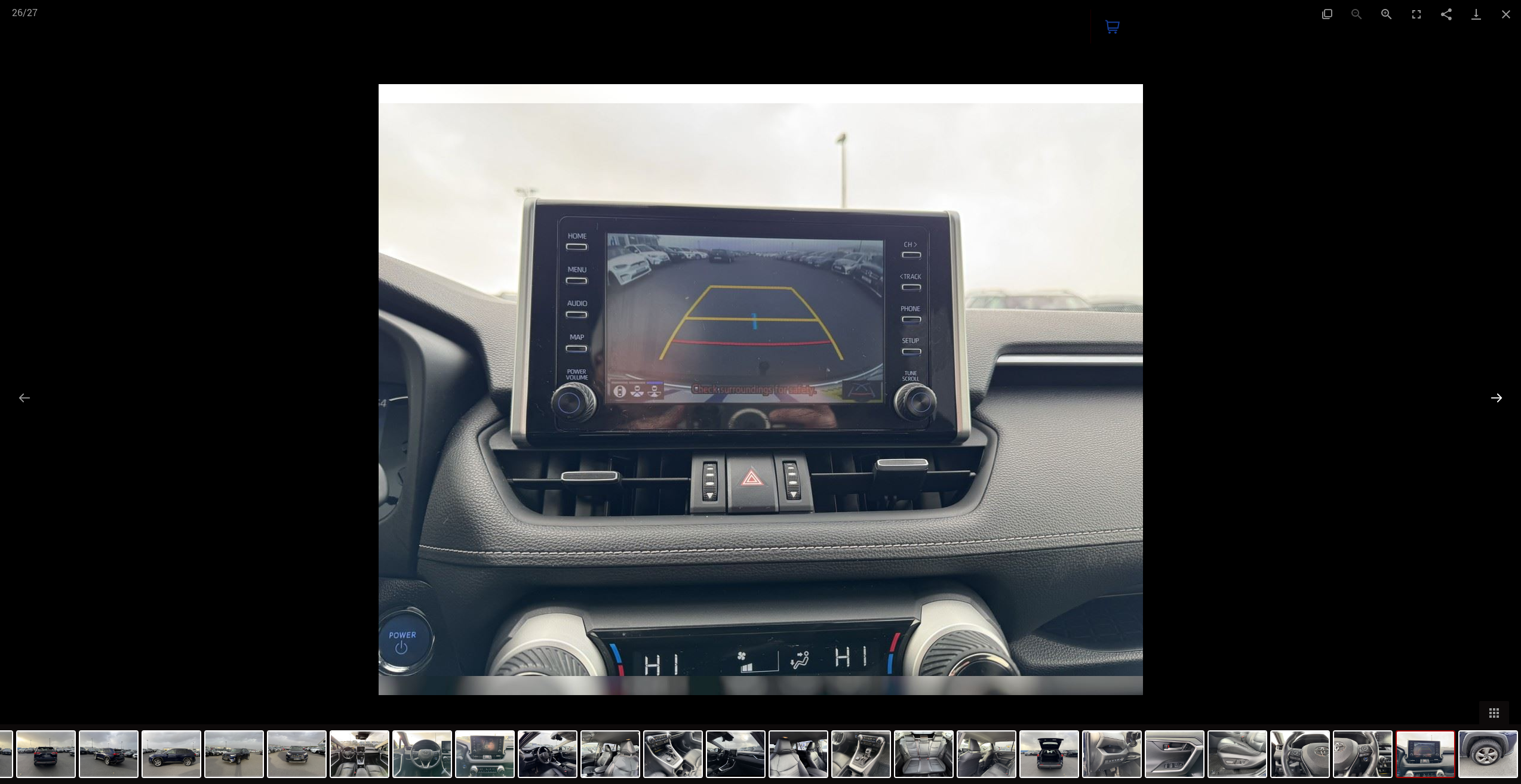
click at [1493, 394] on button "Next slide" at bounding box center [1496, 398] width 25 height 23
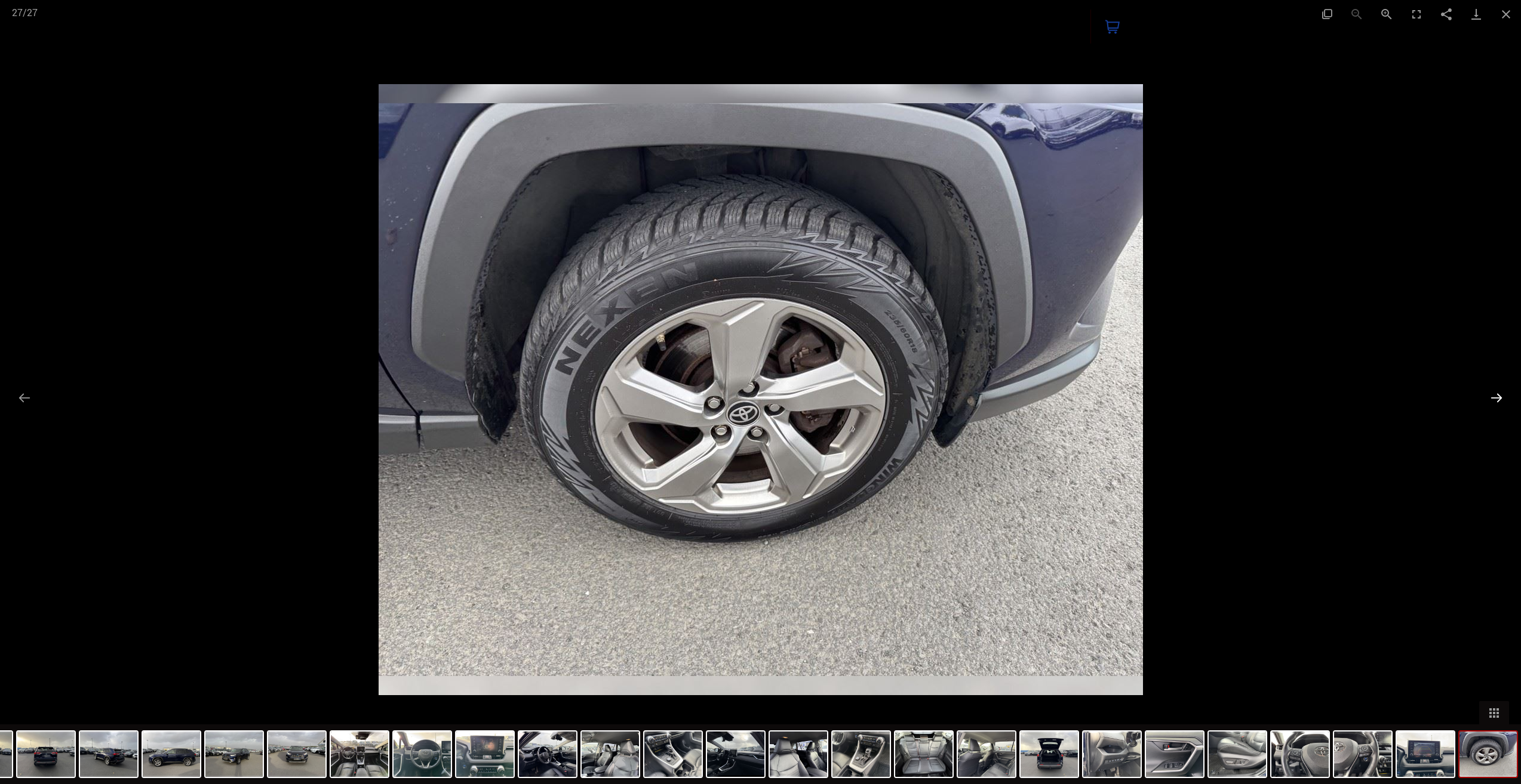
click at [1495, 397] on button "Next slide" at bounding box center [1496, 398] width 25 height 23
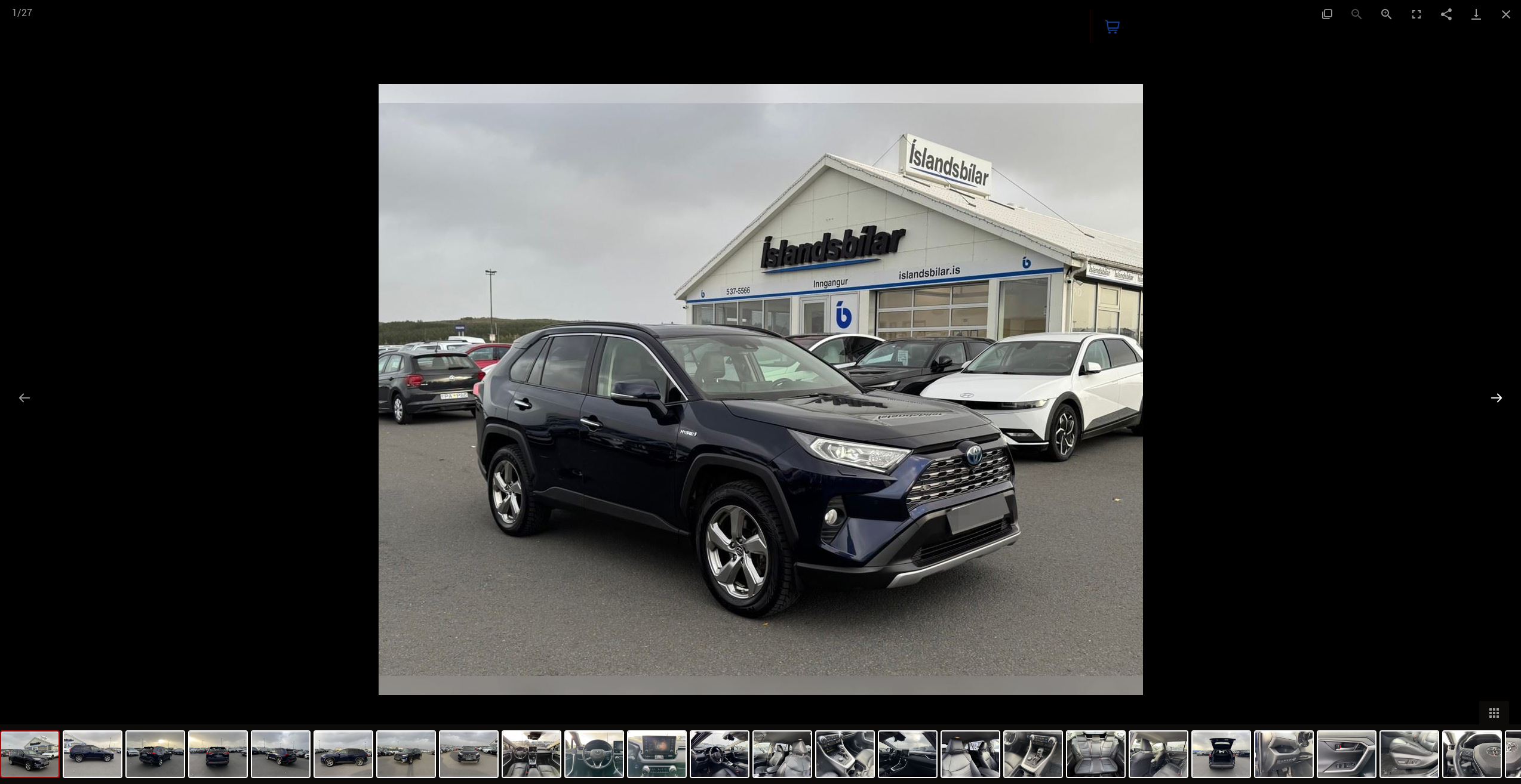
click at [1495, 393] on button "Next slide" at bounding box center [1496, 398] width 25 height 23
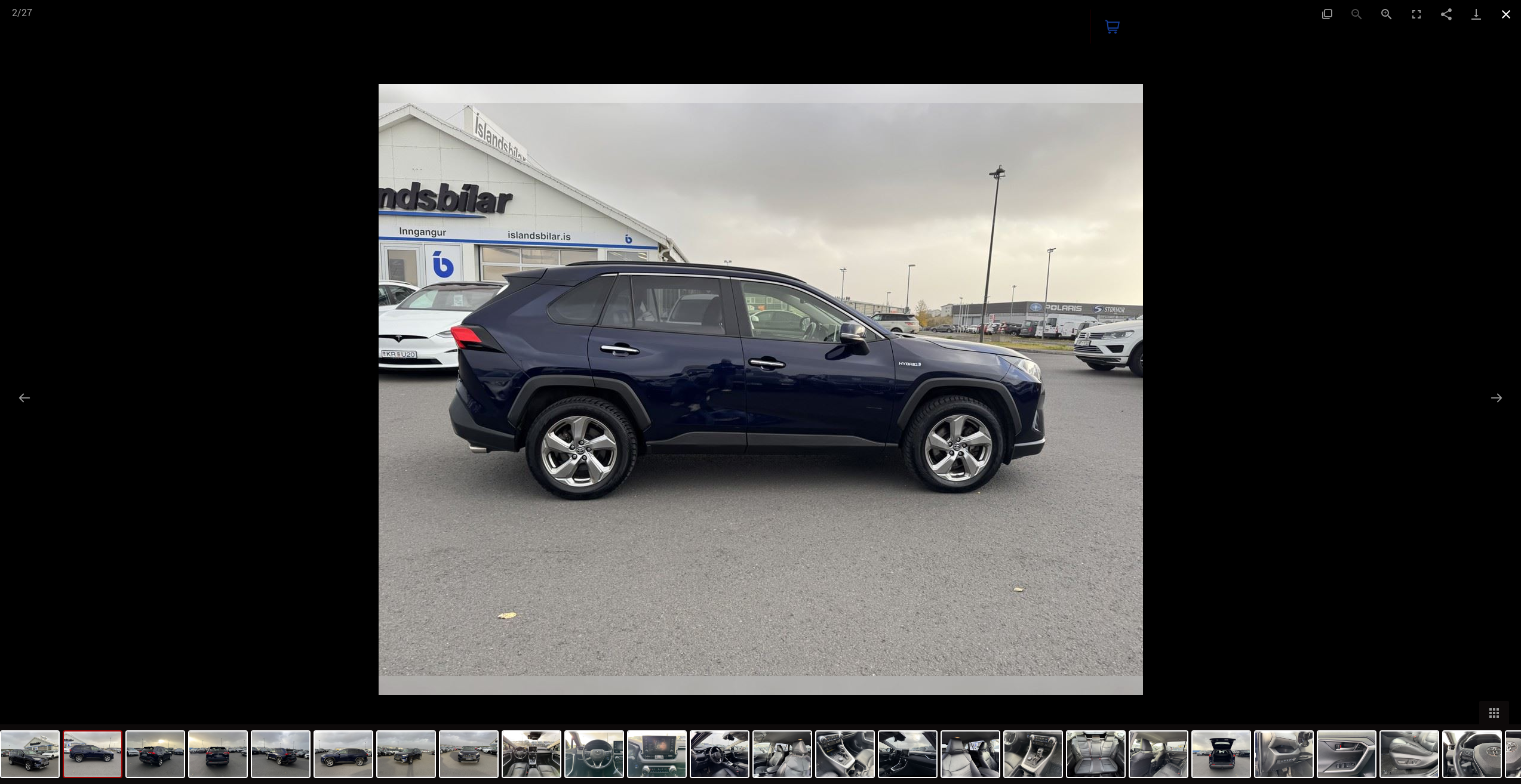
click at [1511, 12] on button "Close gallery" at bounding box center [1507, 14] width 30 height 28
